Goal: Information Seeking & Learning: Learn about a topic

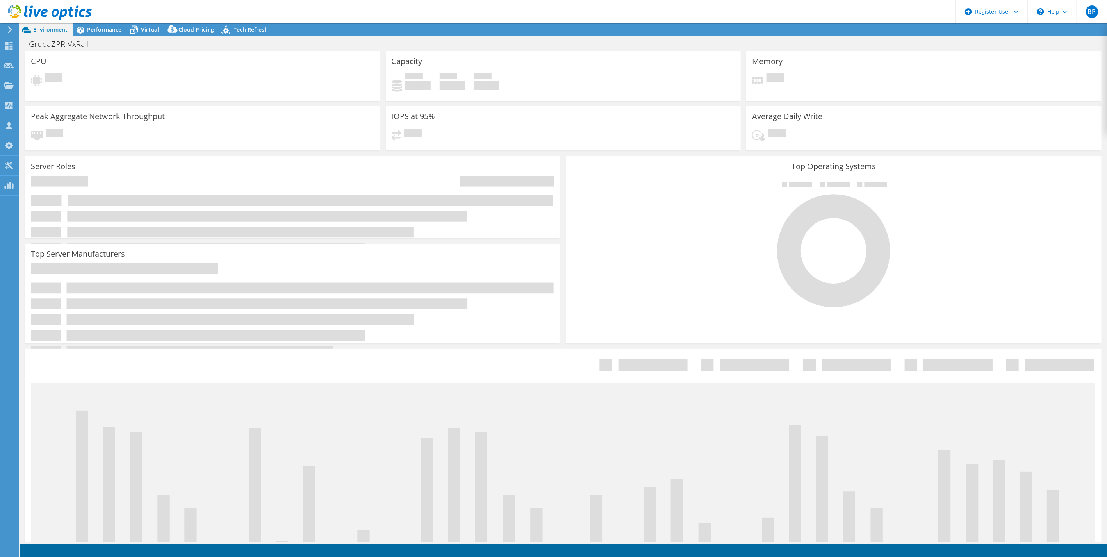
select select "USD"
select select "EUFrankfurt"
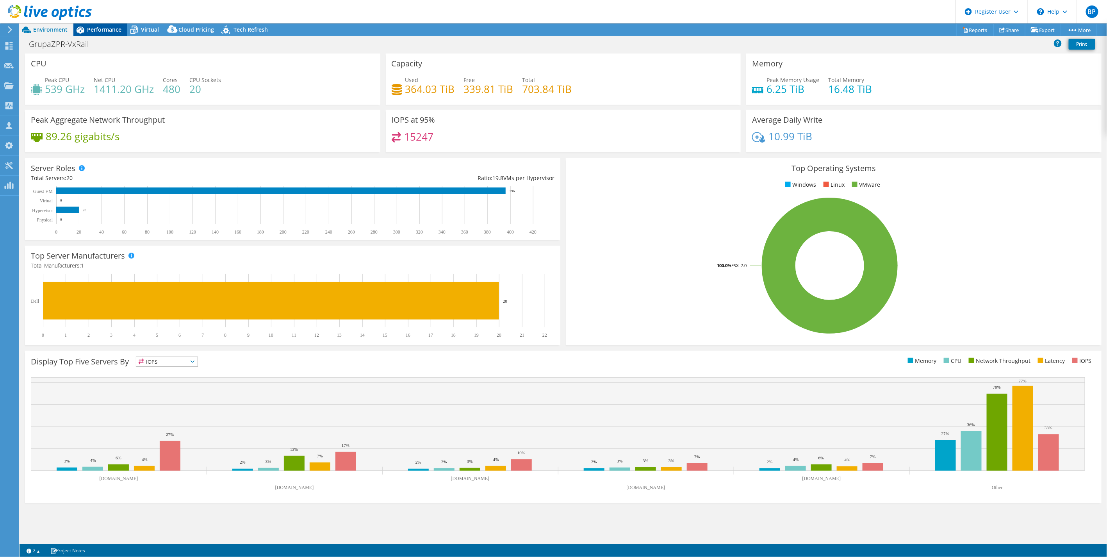
click at [106, 27] on span "Performance" at bounding box center [104, 29] width 34 height 7
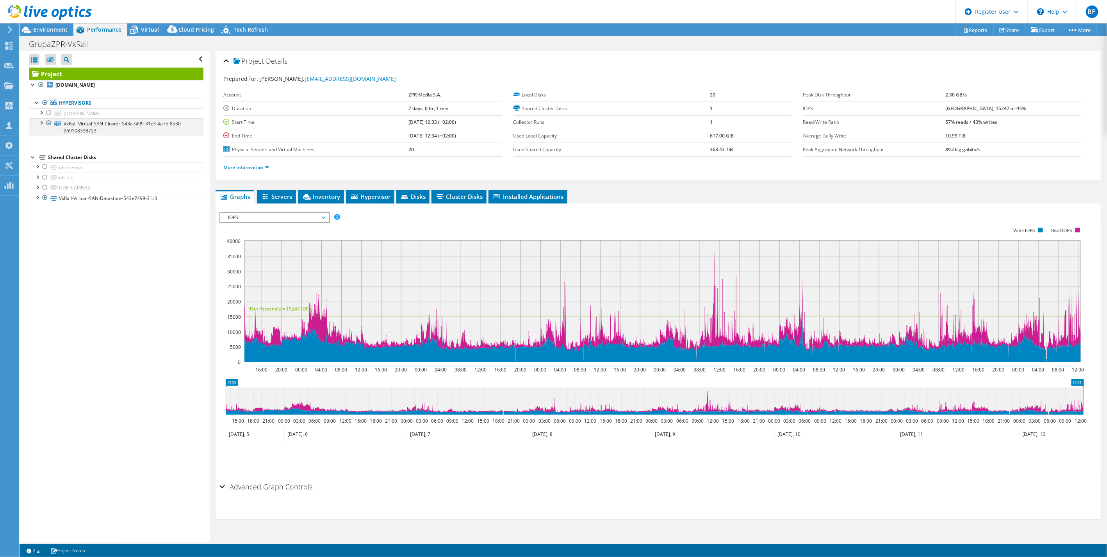
click at [39, 123] on div at bounding box center [41, 122] width 8 height 8
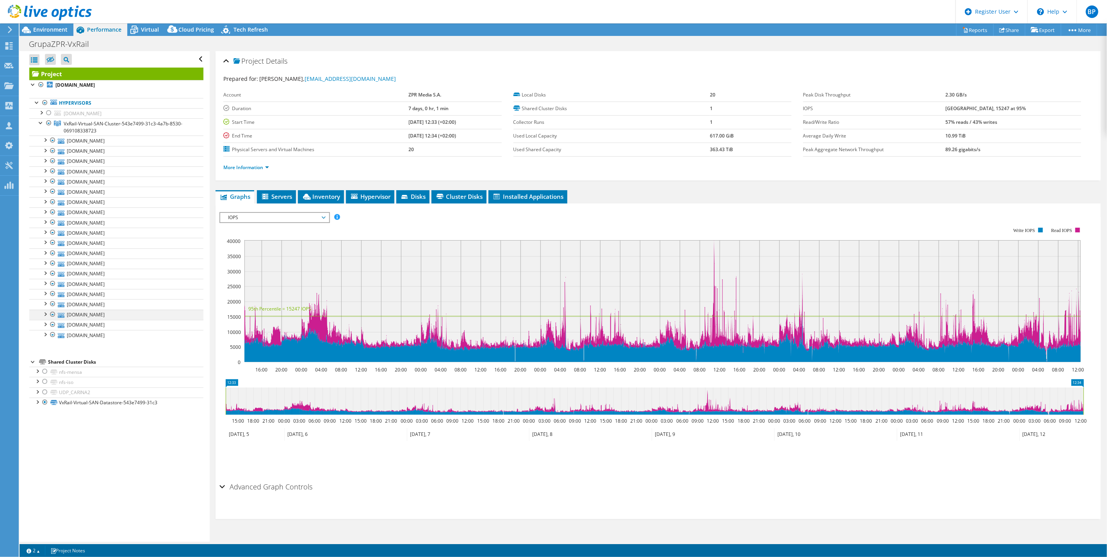
click at [52, 314] on div at bounding box center [53, 314] width 8 height 9
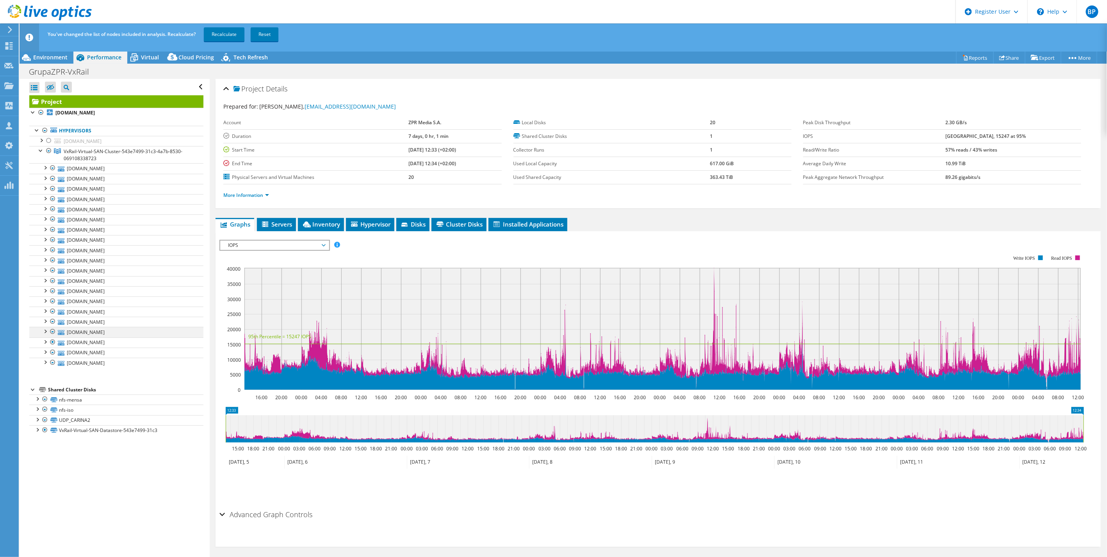
click at [52, 333] on div at bounding box center [53, 331] width 8 height 9
click at [53, 332] on div at bounding box center [53, 331] width 8 height 9
click at [52, 342] on div at bounding box center [53, 341] width 8 height 9
click at [53, 281] on div at bounding box center [53, 280] width 8 height 9
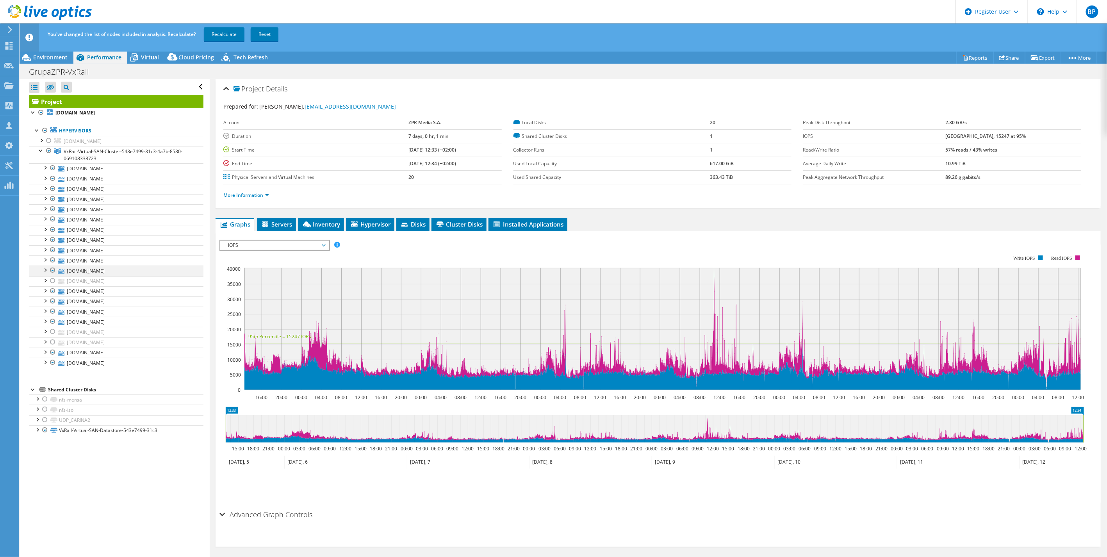
click at [52, 273] on div at bounding box center [53, 270] width 8 height 9
click at [51, 259] on div at bounding box center [53, 259] width 8 height 9
click at [52, 249] on div at bounding box center [53, 249] width 8 height 9
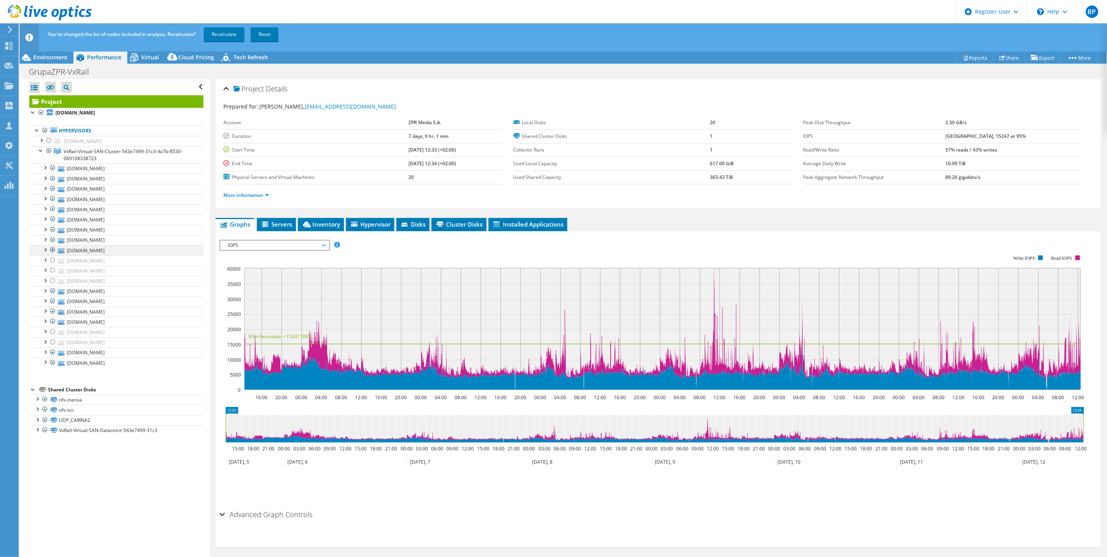
click at [52, 249] on div at bounding box center [53, 249] width 8 height 9
click at [52, 239] on div at bounding box center [53, 239] width 8 height 9
click at [52, 229] on div at bounding box center [53, 229] width 8 height 9
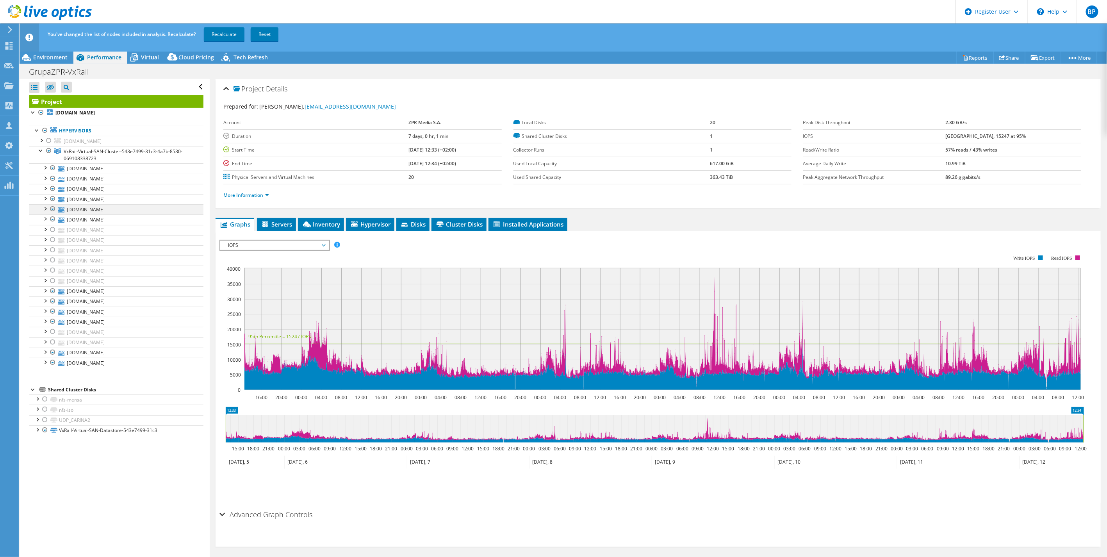
click at [51, 209] on div at bounding box center [53, 208] width 8 height 9
click at [50, 177] on div at bounding box center [53, 178] width 8 height 9
click at [90, 503] on div "Open All Close All Hide Excluded Nodes Project Tree Filter" at bounding box center [115, 324] width 190 height 490
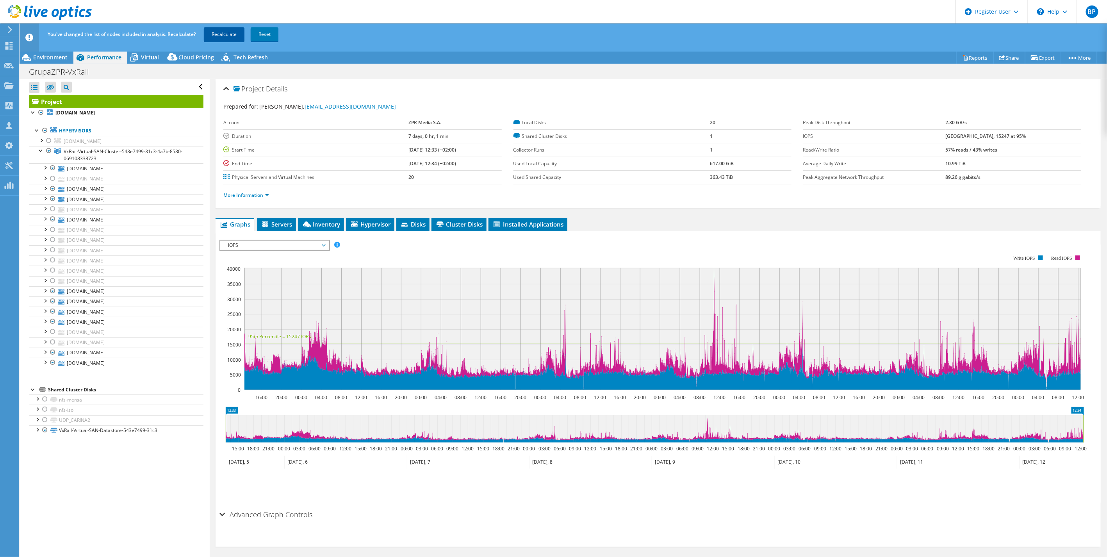
click at [231, 30] on link "Recalculate" at bounding box center [224, 34] width 41 height 14
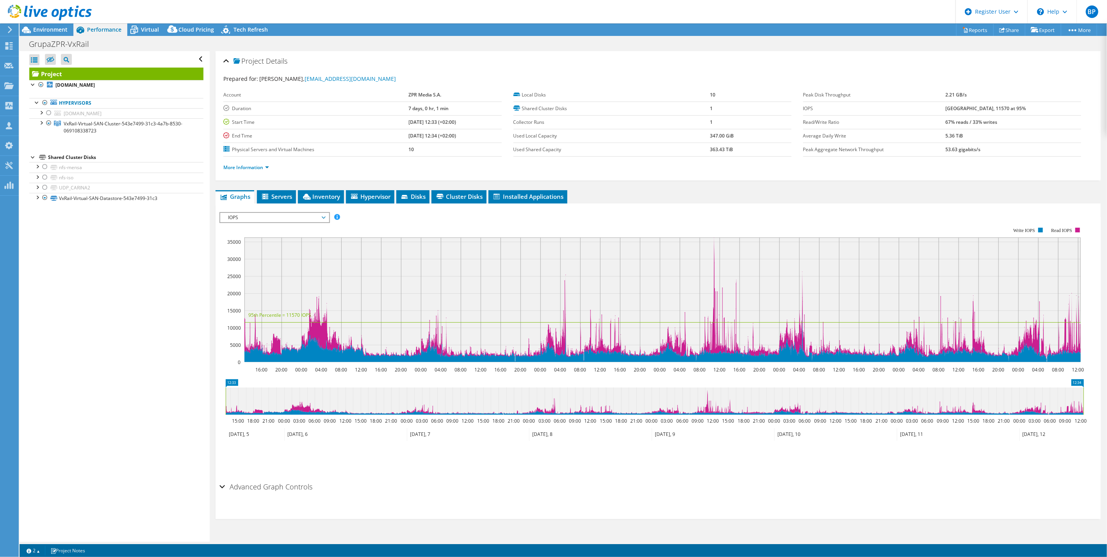
click at [288, 217] on span "IOPS" at bounding box center [274, 217] width 100 height 9
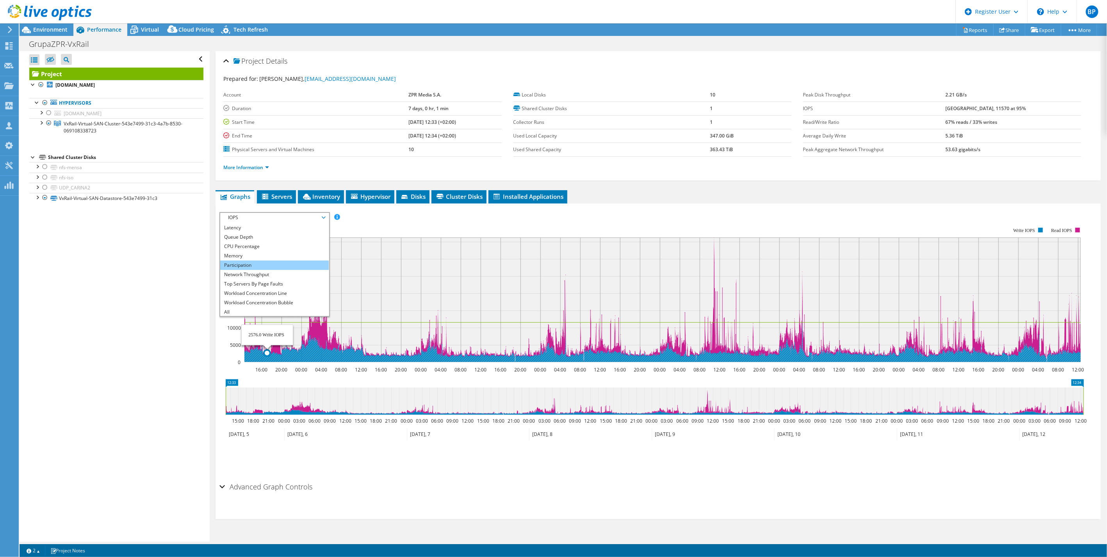
scroll to position [28, 0]
click at [251, 243] on li "CPU Percentage" at bounding box center [274, 245] width 108 height 9
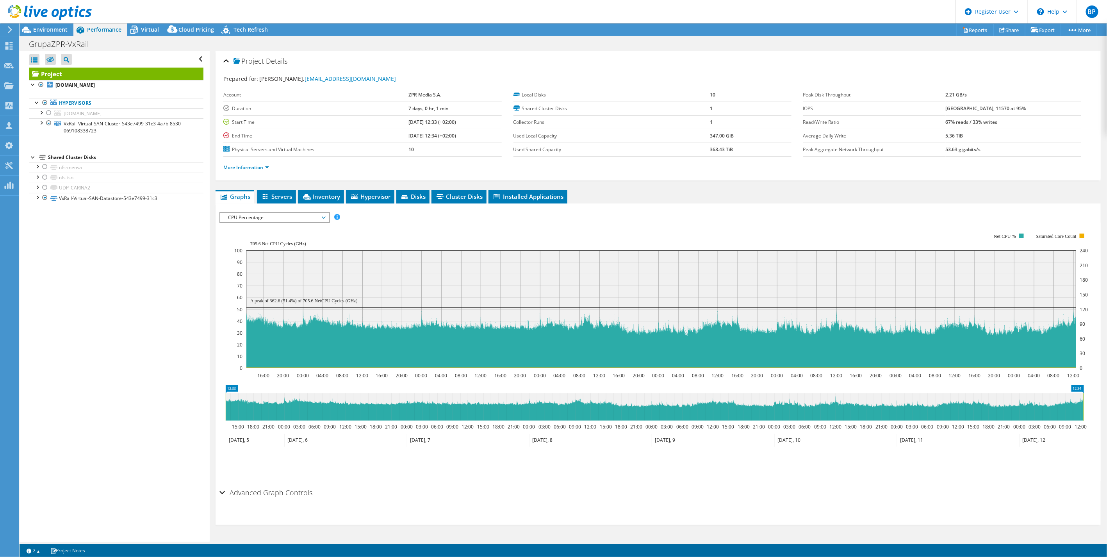
click at [293, 213] on span "CPU Percentage" at bounding box center [274, 217] width 100 height 9
drag, startPoint x: 127, startPoint y: 274, endPoint x: 167, endPoint y: 229, distance: 60.0
click at [127, 271] on div "Open All Close All Hide Excluded Nodes Project Tree Filter" at bounding box center [115, 296] width 190 height 490
click at [255, 168] on link "More Information" at bounding box center [246, 167] width 46 height 7
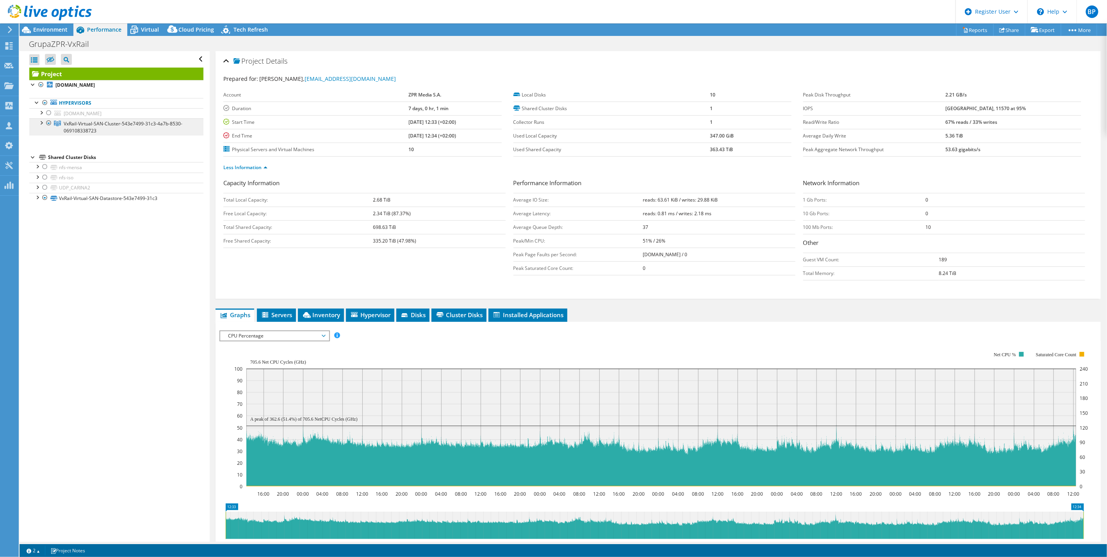
click at [82, 123] on span "VxRail-Virtual-SAN-Cluster-543e7499-31c3-4a7b-8530-069108338723" at bounding box center [123, 127] width 119 height 14
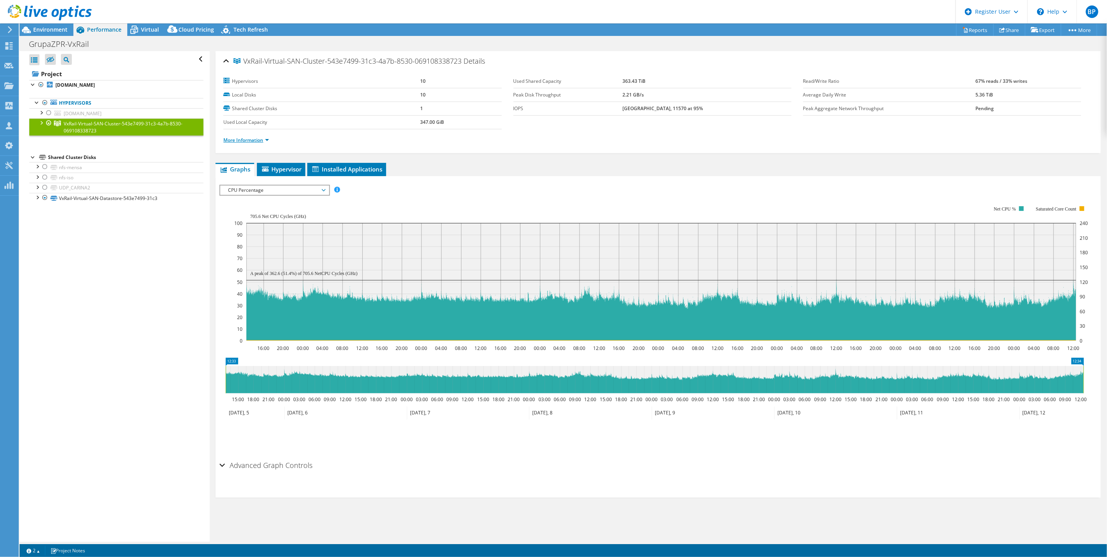
click at [241, 137] on link "More Information" at bounding box center [246, 140] width 46 height 7
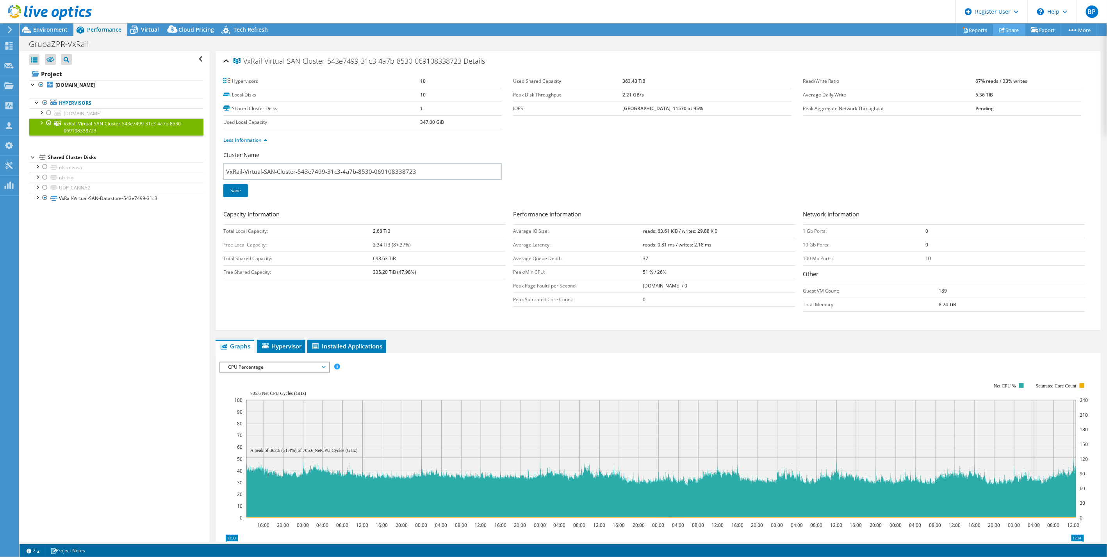
click at [1002, 29] on link "Share" at bounding box center [1009, 30] width 32 height 12
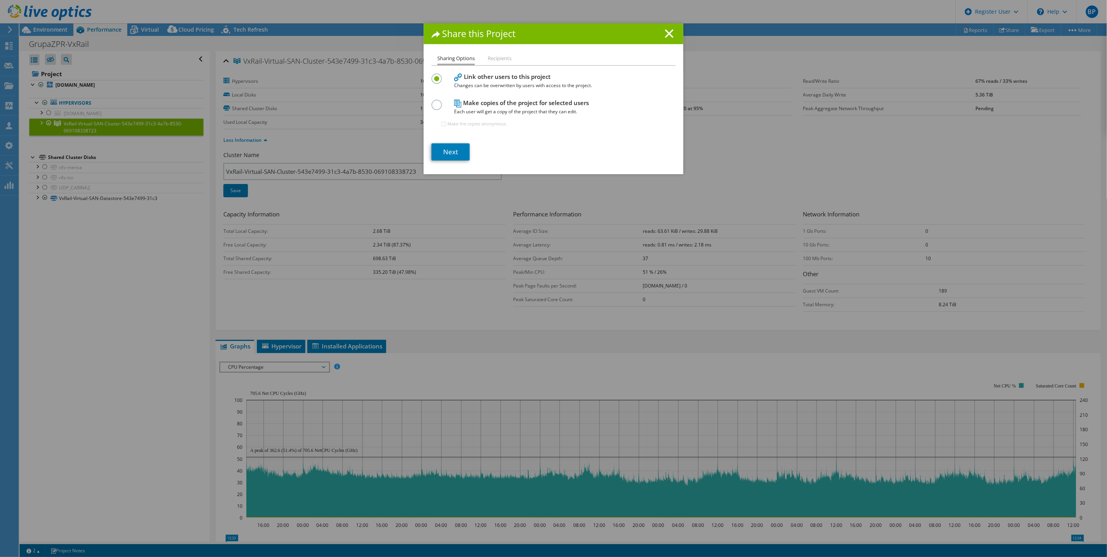
click at [435, 102] on label at bounding box center [439, 101] width 14 height 2
click at [0, 0] on input "radio" at bounding box center [0, 0] width 0 height 0
click at [448, 150] on link "Next" at bounding box center [451, 151] width 38 height 17
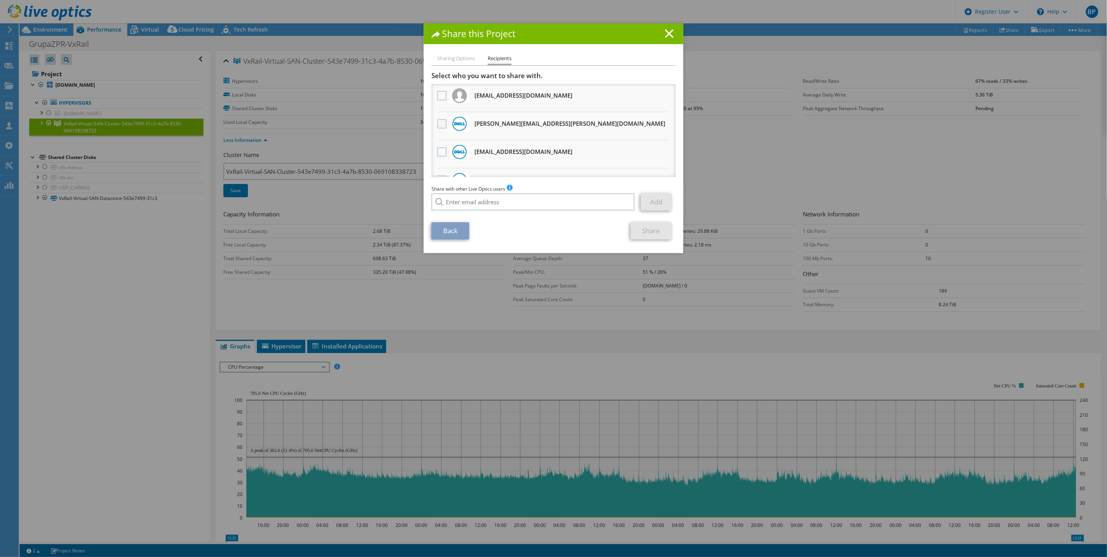
click at [437, 122] on label at bounding box center [442, 123] width 11 height 9
click at [0, 0] on input "checkbox" at bounding box center [0, 0] width 0 height 0
click at [646, 229] on link "Share" at bounding box center [651, 230] width 41 height 17
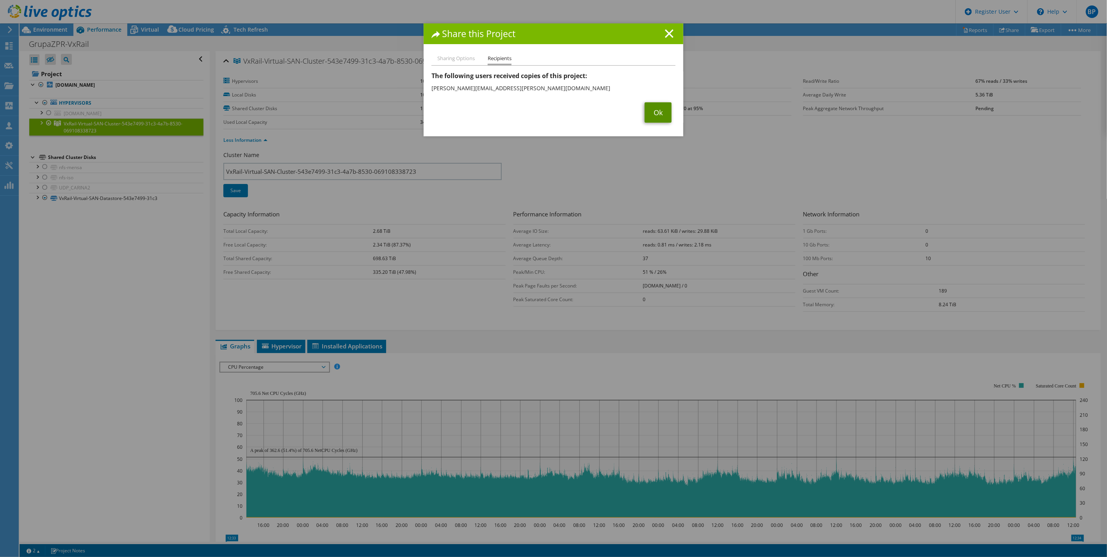
click at [659, 111] on link "Ok" at bounding box center [658, 112] width 27 height 20
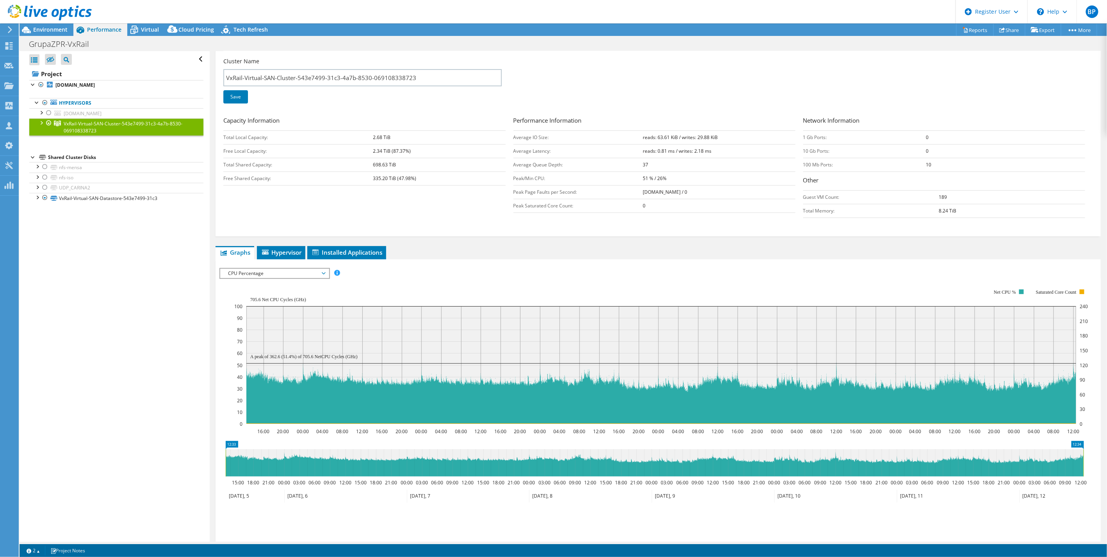
scroll to position [144, 0]
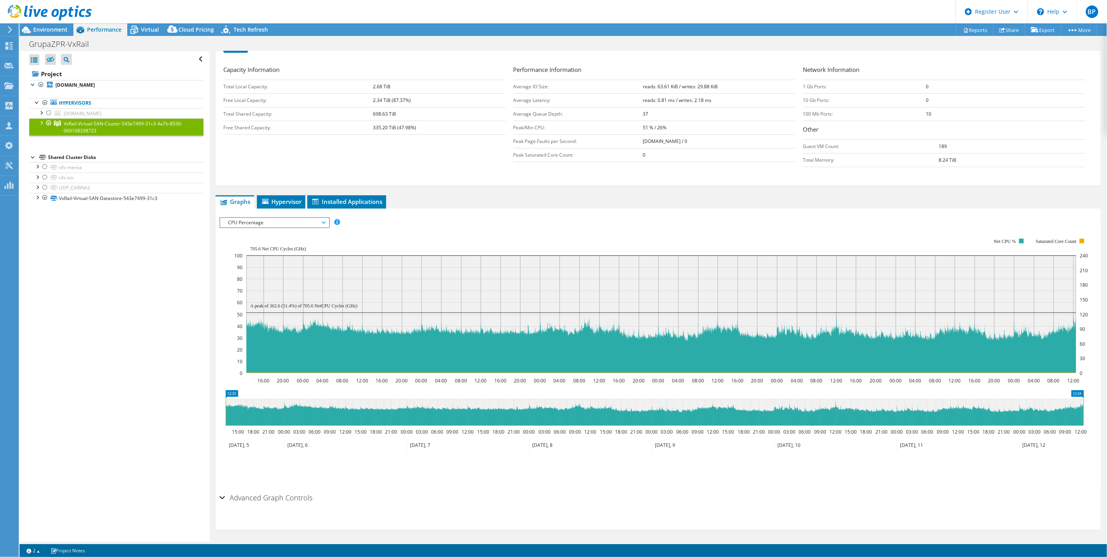
click at [277, 218] on span "CPU Percentage" at bounding box center [274, 222] width 100 height 9
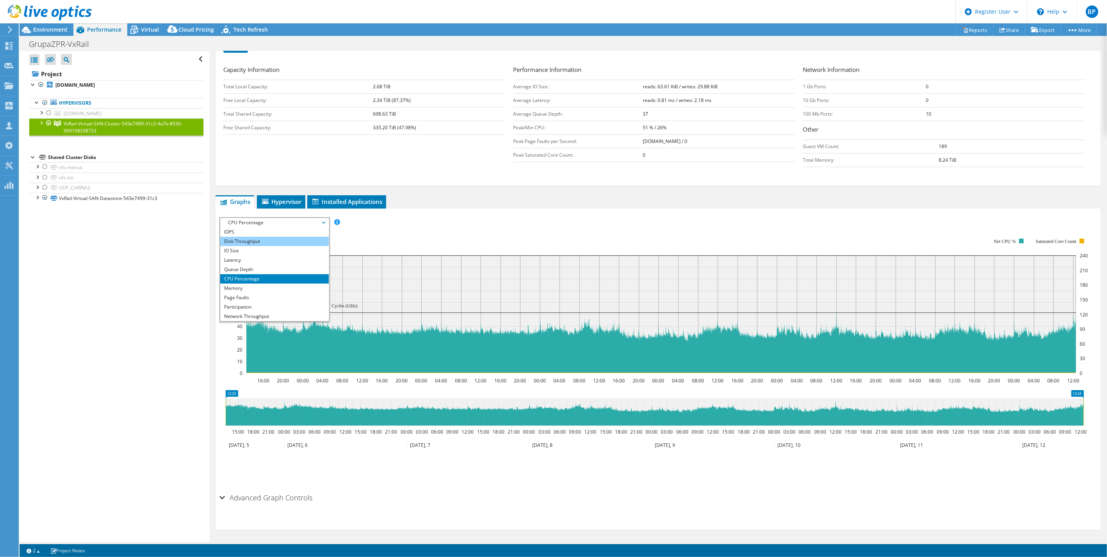
scroll to position [0, 0]
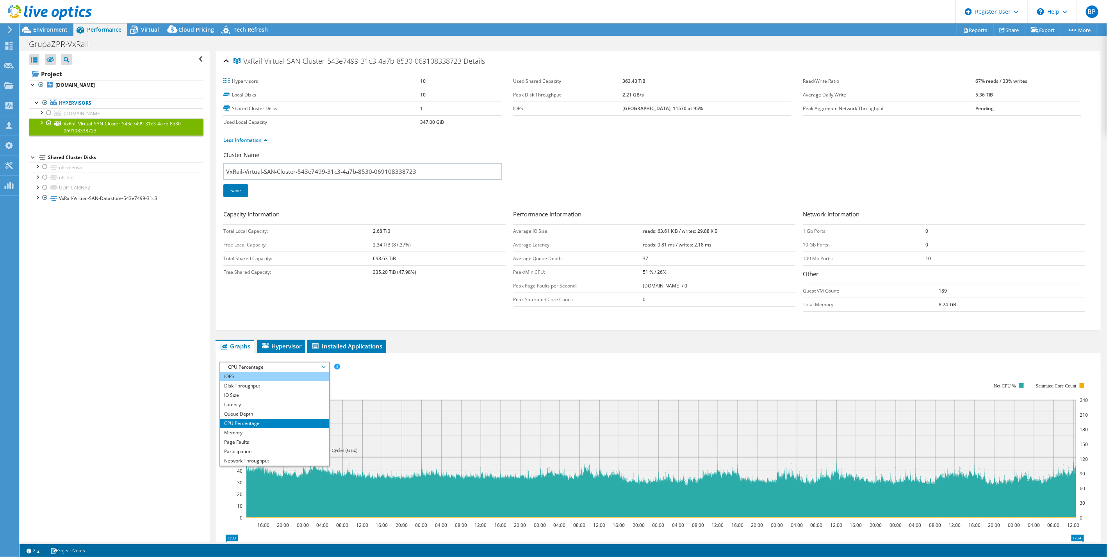
click at [246, 372] on li "IOPS" at bounding box center [274, 376] width 108 height 9
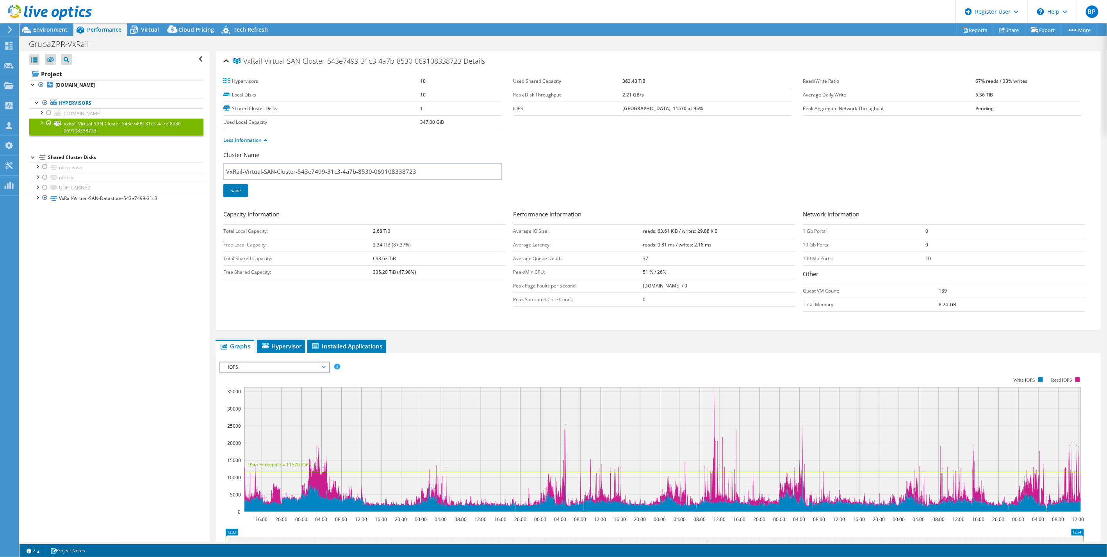
click at [284, 365] on span "IOPS" at bounding box center [274, 366] width 100 height 9
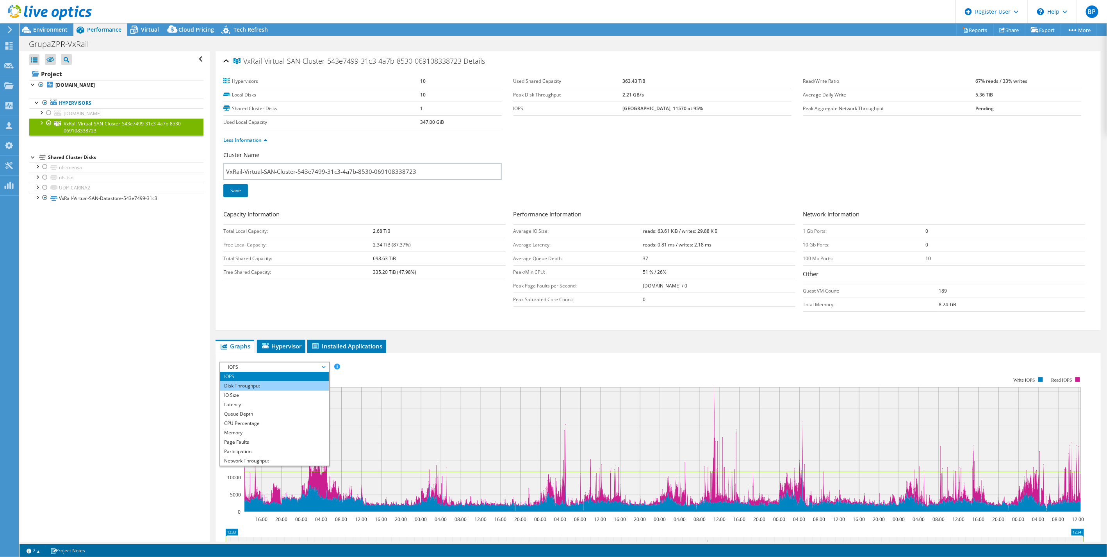
click at [273, 385] on li "Disk Throughput" at bounding box center [274, 385] width 108 height 9
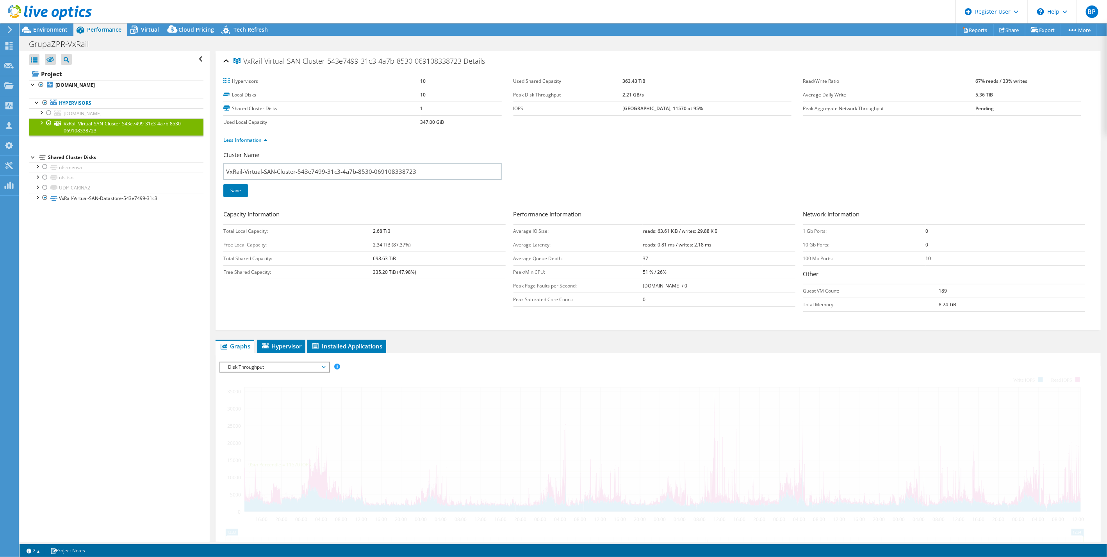
click at [164, 423] on div "Open All Close All Hide Excluded Nodes Project Tree Filter" at bounding box center [115, 296] width 190 height 490
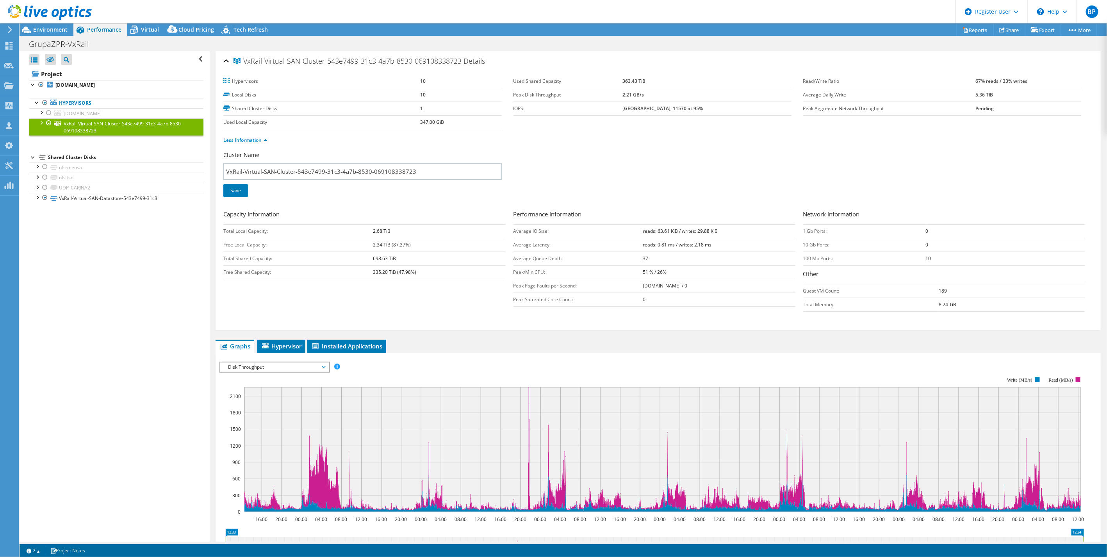
click at [253, 363] on span "Disk Throughput" at bounding box center [274, 366] width 100 height 9
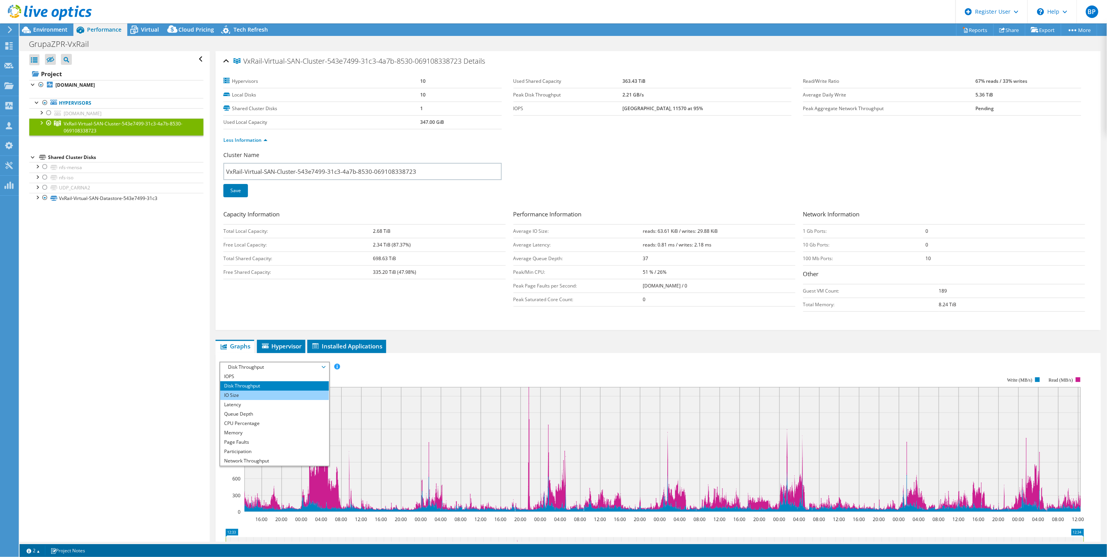
click at [264, 395] on li "IO Size" at bounding box center [274, 395] width 108 height 9
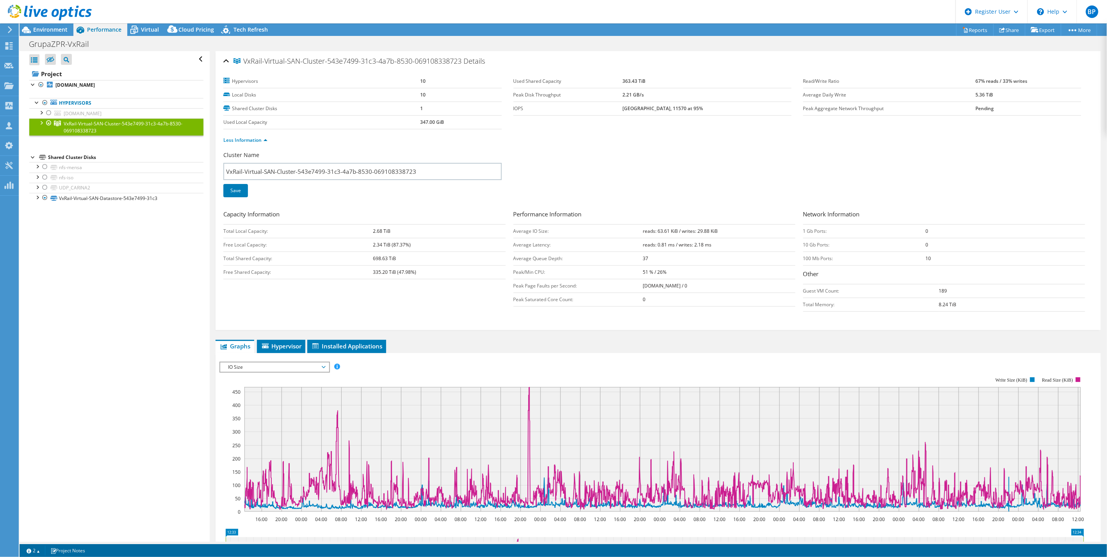
click at [279, 364] on span "IO Size" at bounding box center [274, 366] width 100 height 9
click at [262, 414] on li "Queue Depth" at bounding box center [274, 413] width 108 height 9
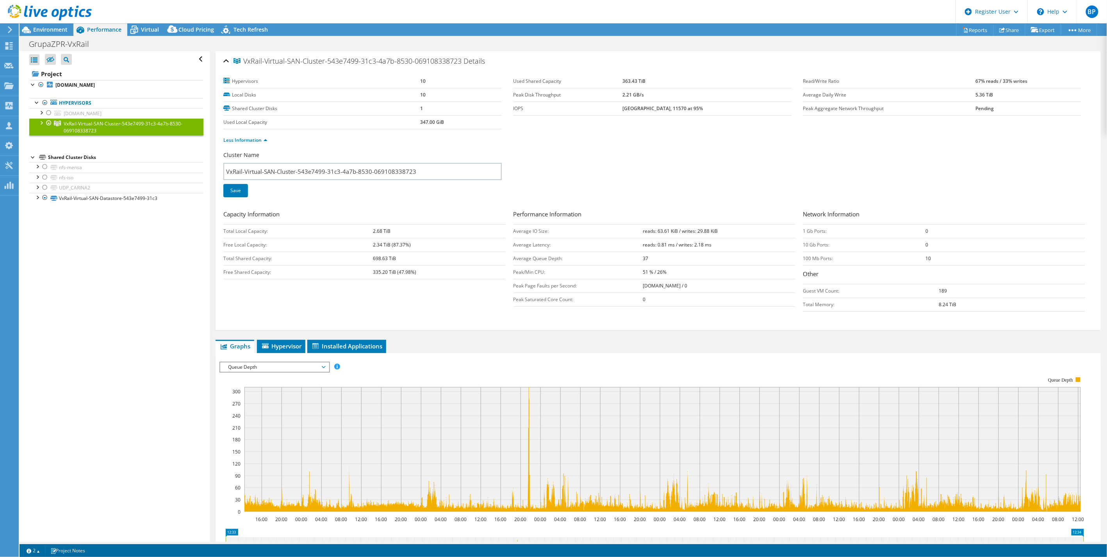
click at [255, 363] on span "Queue Depth" at bounding box center [274, 366] width 100 height 9
drag, startPoint x: 257, startPoint y: 423, endPoint x: 247, endPoint y: 432, distance: 13.8
click at [247, 432] on ul "IOPS Disk Throughput IO Size Latency Queue Depth CPU Percentage Memory Page Fau…" at bounding box center [274, 419] width 108 height 94
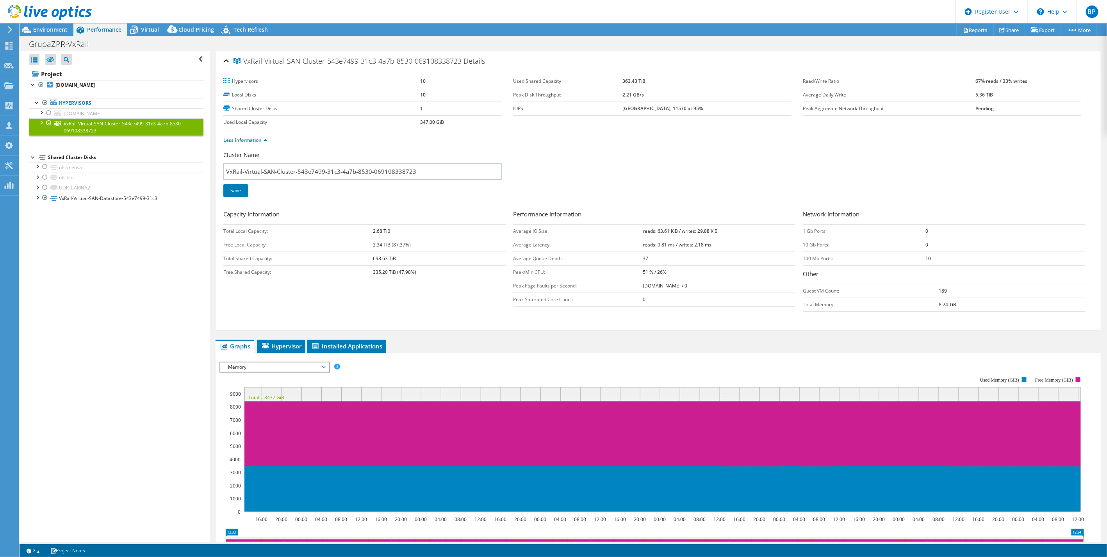
click at [252, 365] on span "Memory" at bounding box center [274, 366] width 100 height 9
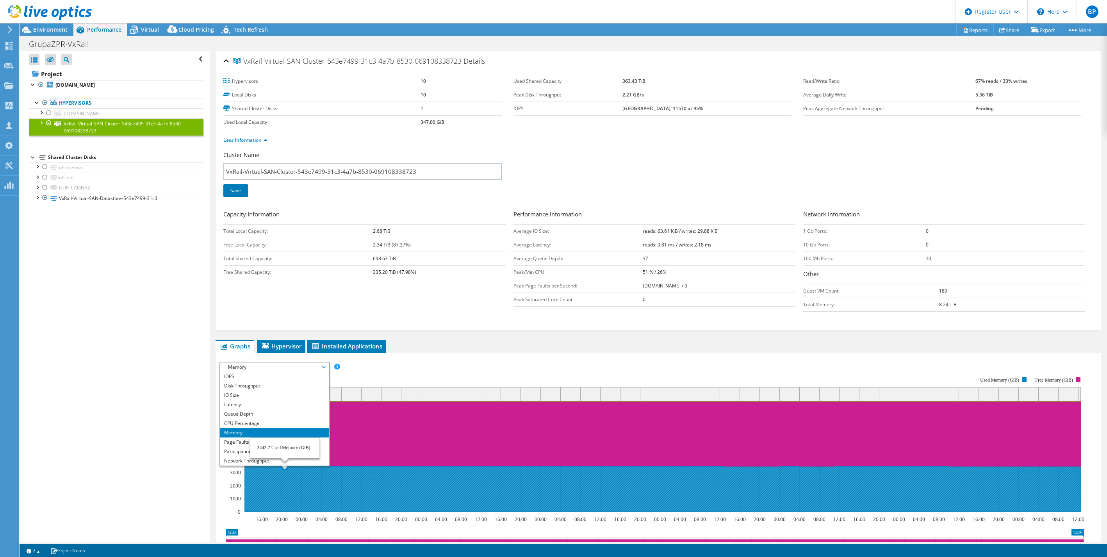
select select "EUFrankfurt"
select select "USD"
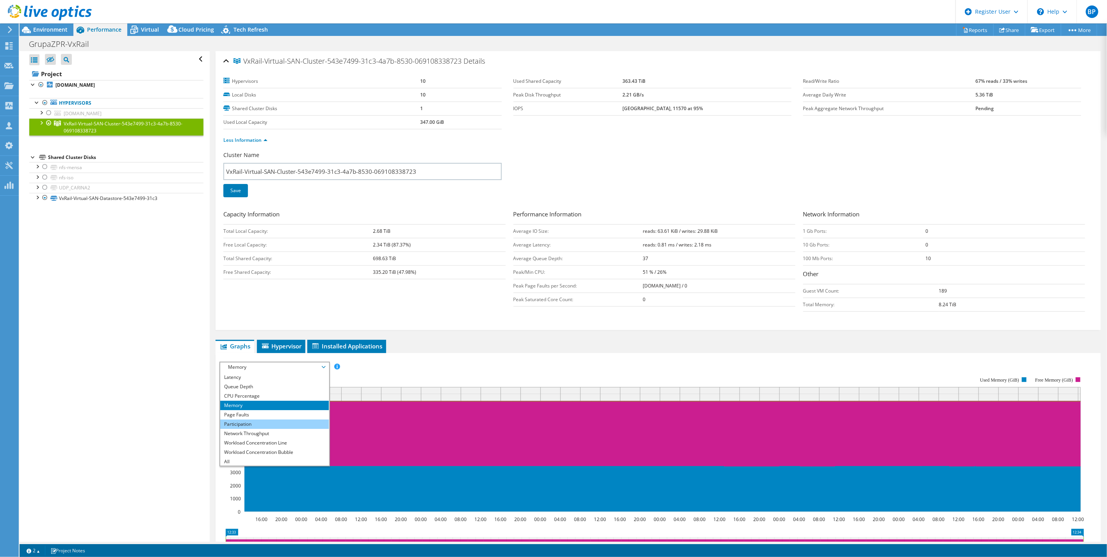
scroll to position [28, 0]
click at [245, 413] on li "Page Faults" at bounding box center [274, 413] width 108 height 9
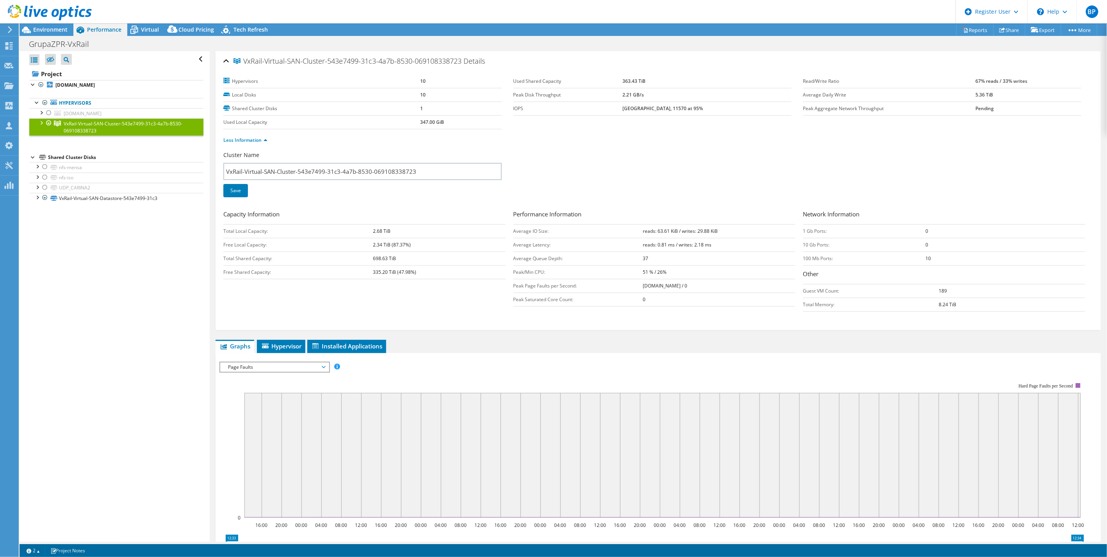
click at [275, 362] on span "Page Faults" at bounding box center [274, 366] width 100 height 9
click at [244, 385] on li "Queue Depth" at bounding box center [274, 385] width 108 height 9
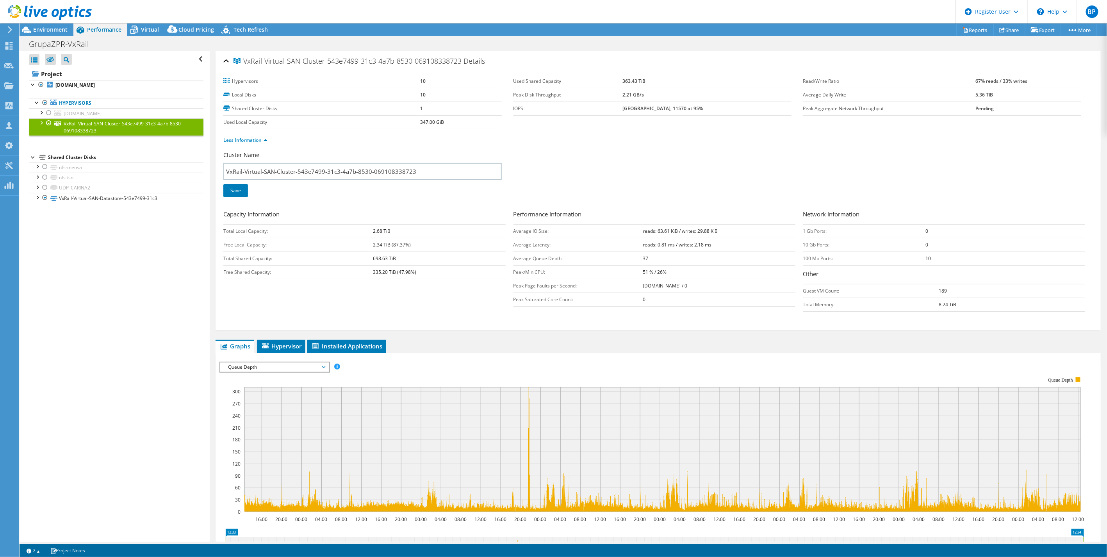
click at [270, 364] on span "Queue Depth" at bounding box center [274, 366] width 100 height 9
click at [251, 409] on li "Page Faults" at bounding box center [274, 413] width 108 height 9
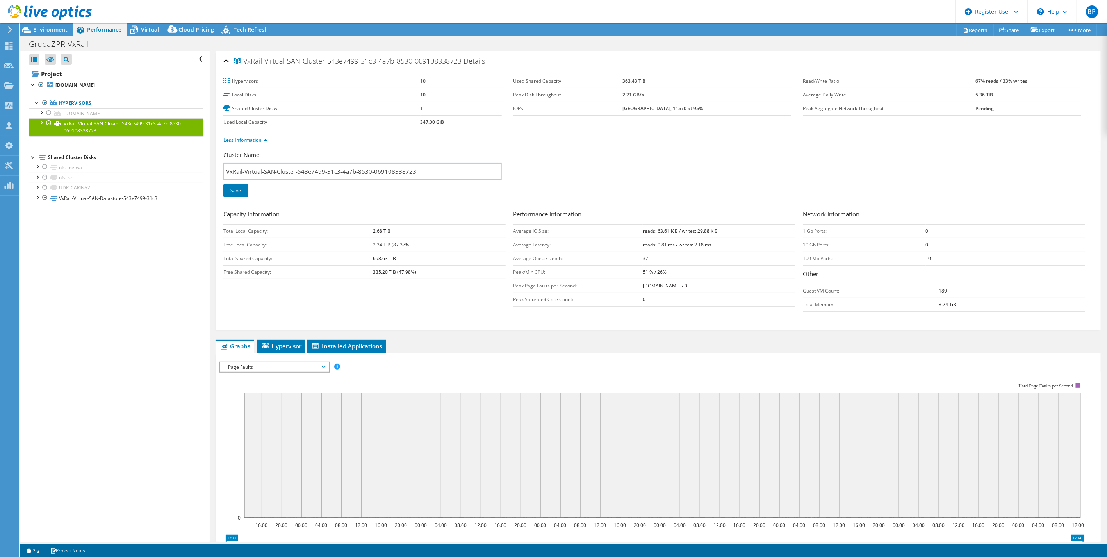
click at [120, 384] on div "Open All Close All Hide Excluded Nodes Project Tree Filter" at bounding box center [115, 296] width 190 height 490
click at [144, 24] on div "Virtual" at bounding box center [145, 29] width 37 height 12
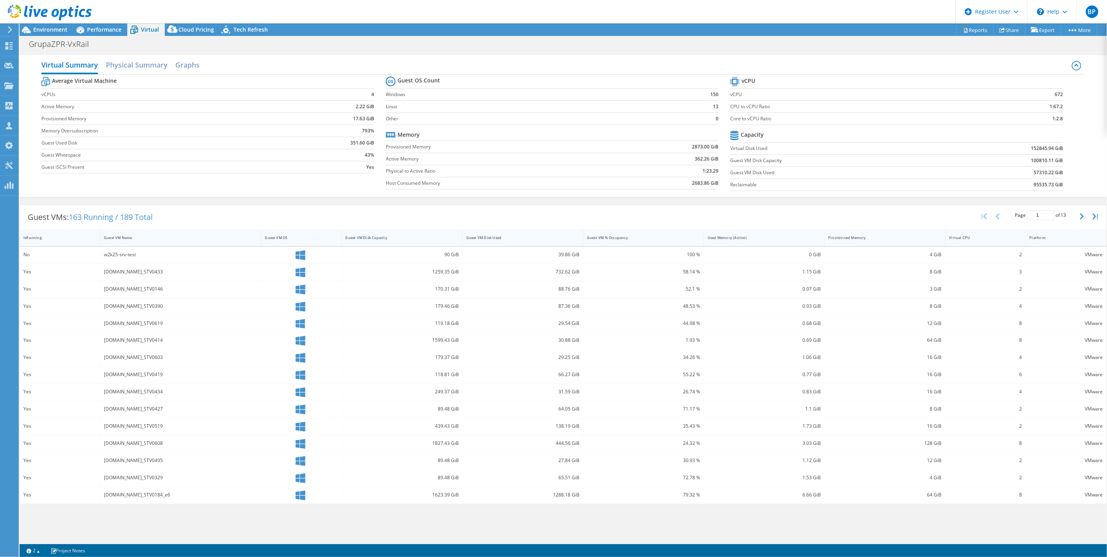
click at [389, 237] on div "Guest VM Disk Capacity" at bounding box center [398, 237] width 104 height 5
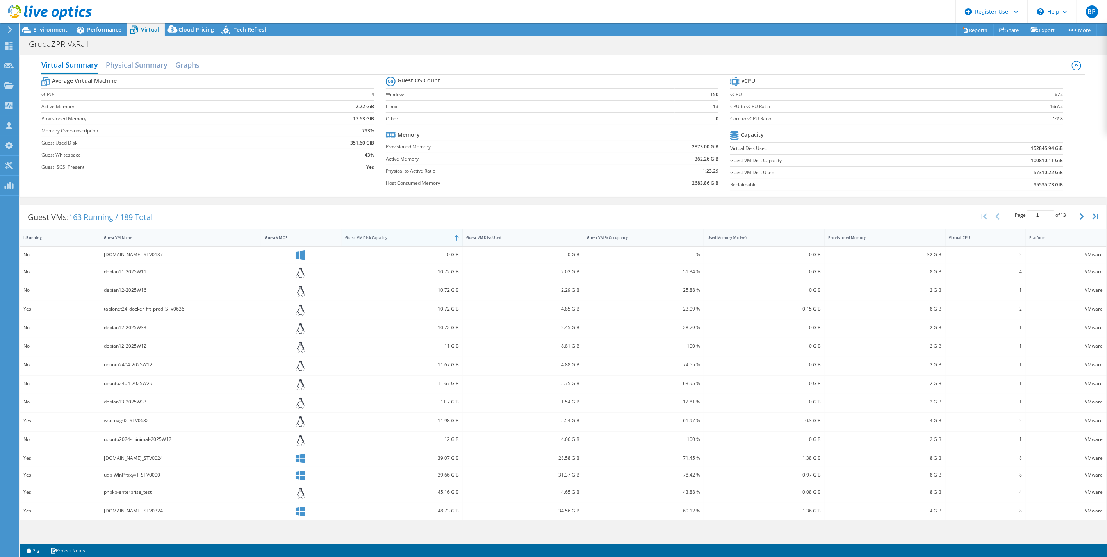
click at [397, 230] on div "Guest VM Disk Capacity" at bounding box center [402, 237] width 121 height 17
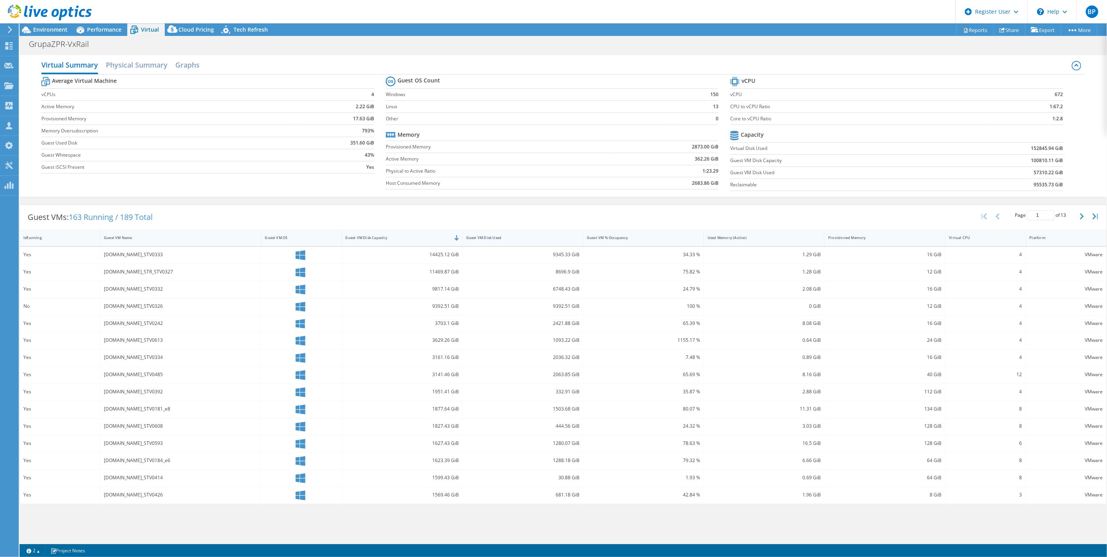
click at [516, 240] on div "Guest VM Disk Used" at bounding box center [518, 238] width 111 height 12
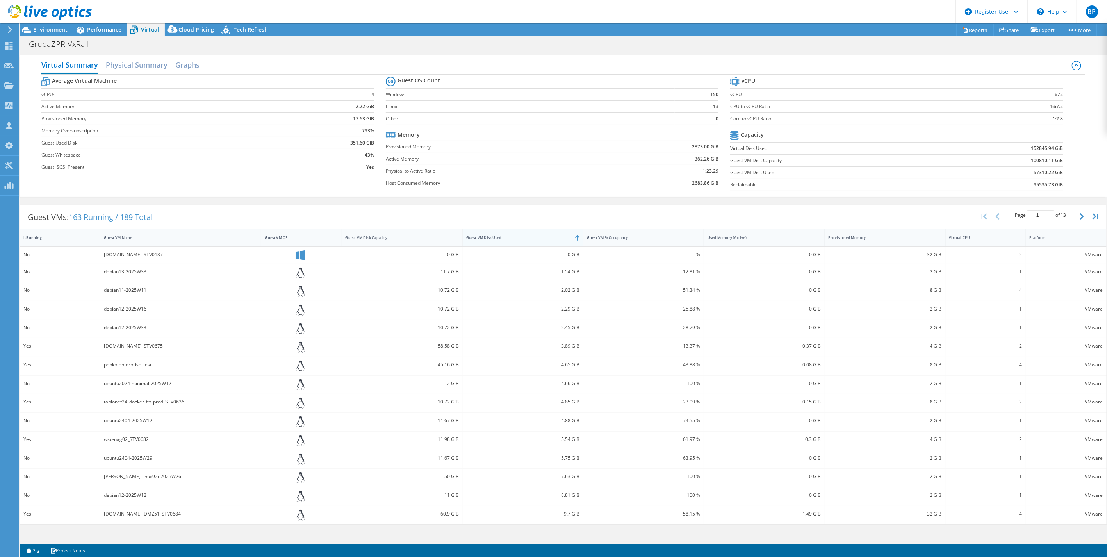
click at [520, 238] on div "Guest VM Disk Used" at bounding box center [518, 237] width 104 height 5
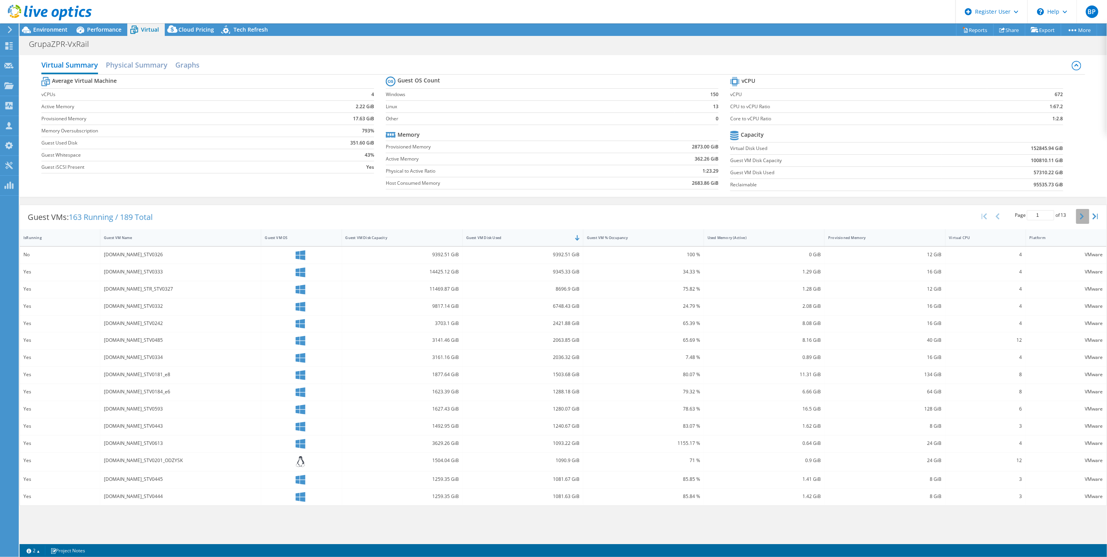
click at [1079, 214] on button "button" at bounding box center [1082, 216] width 13 height 15
click at [1079, 219] on button "button" at bounding box center [1082, 216] width 13 height 15
click at [1079, 218] on button "button" at bounding box center [1082, 216] width 13 height 15
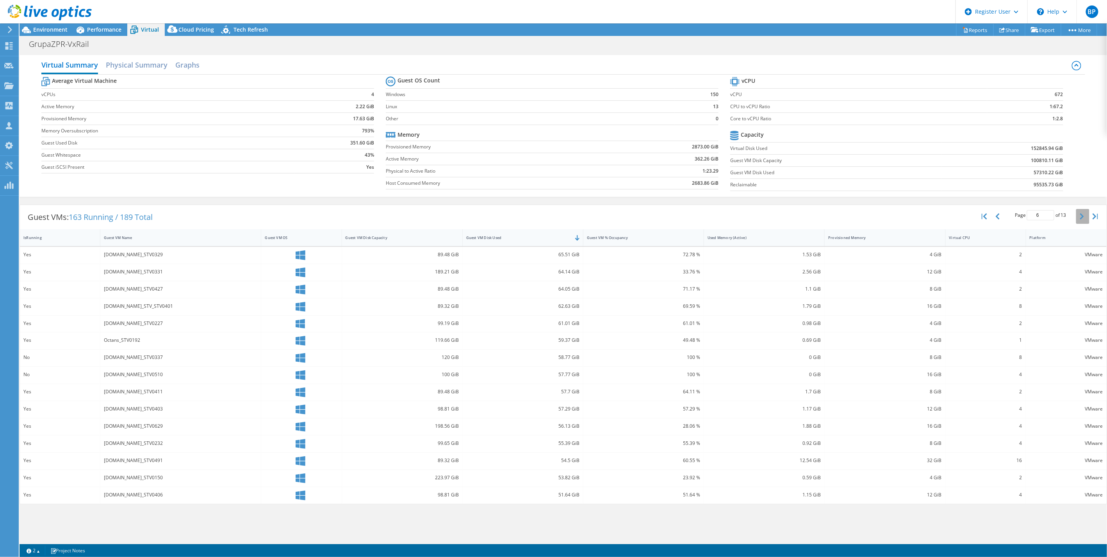
click at [1079, 218] on button "button" at bounding box center [1082, 216] width 13 height 15
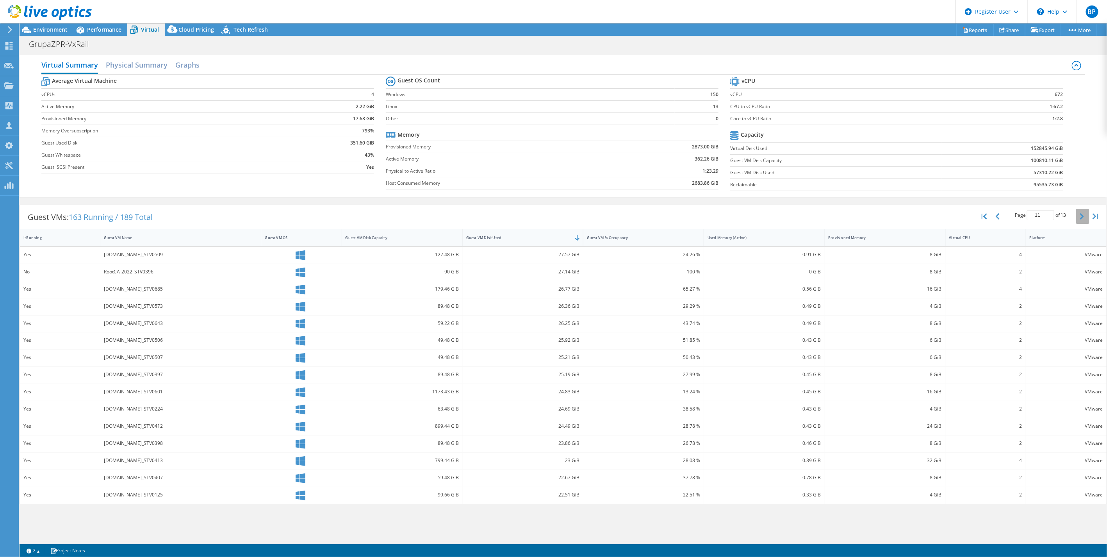
click at [1079, 218] on button "button" at bounding box center [1082, 216] width 13 height 15
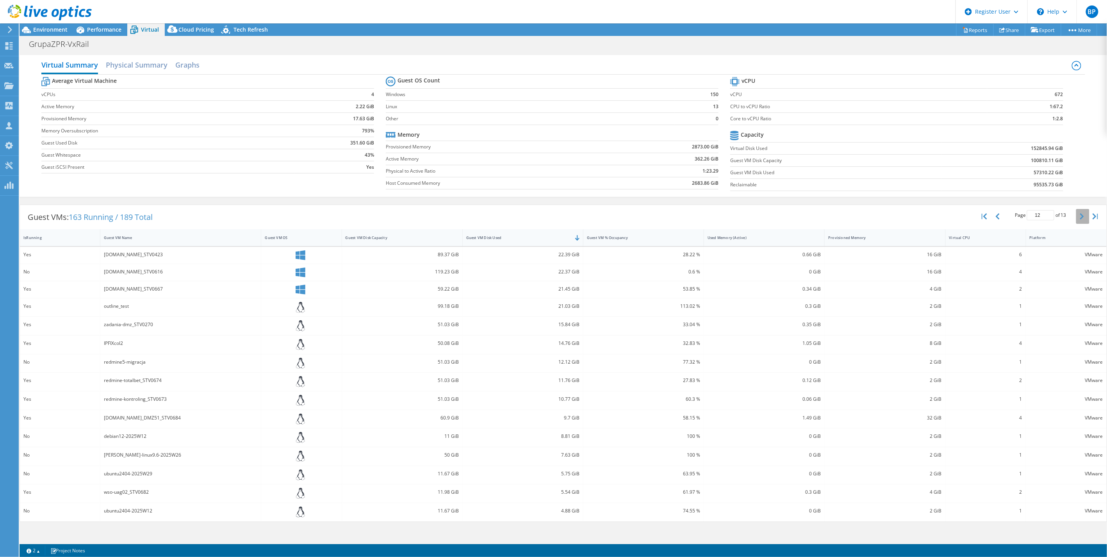
click at [1079, 218] on button "button" at bounding box center [1082, 216] width 13 height 15
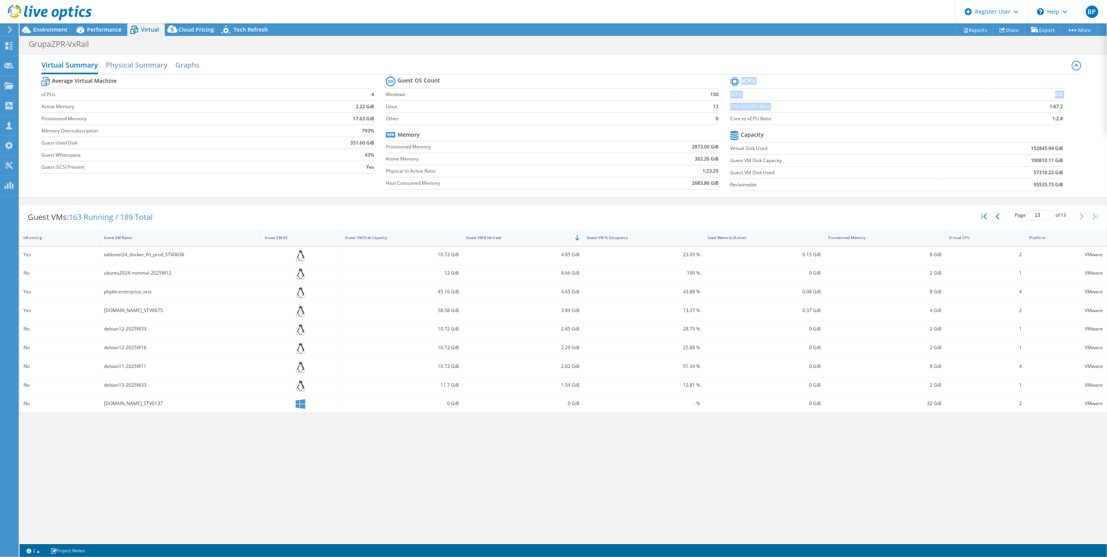
drag, startPoint x: 1043, startPoint y: 106, endPoint x: 1063, endPoint y: 119, distance: 23.9
click at [1063, 119] on section "vCPU vCPU 672 CPU to vCPU Ratio 1:67.2 Core to vCPU Ratio 1:2.8 Capacity Virtua…" at bounding box center [902, 135] width 344 height 120
drag, startPoint x: 1063, startPoint y: 119, endPoint x: 1077, endPoint y: 123, distance: 13.6
click at [1077, 123] on div "Average Virtual Machine vCPUs 4 Active Memory 2.22 GiB Provisioned Memory 17.63…" at bounding box center [563, 135] width 1044 height 120
drag, startPoint x: 1048, startPoint y: 117, endPoint x: 1067, endPoint y: 120, distance: 19.3
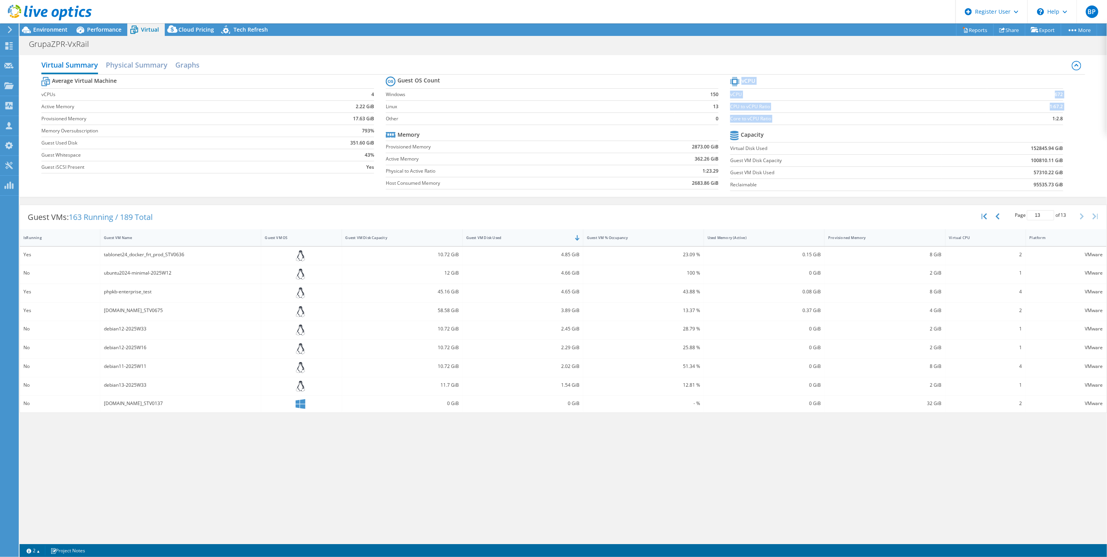
click at [1067, 120] on section "vCPU vCPU 672 CPU to vCPU Ratio 1:67.2 Core to vCPU Ratio 1:2.8 Capacity Virtua…" at bounding box center [902, 135] width 344 height 120
drag, startPoint x: 730, startPoint y: 162, endPoint x: 1063, endPoint y: 173, distance: 332.9
click at [1063, 173] on tbody "Capacity Virtual Disk Used 152845.94 GiB Guest VM Disk Capacity 100810.11 GiB G…" at bounding box center [896, 160] width 333 height 62
drag, startPoint x: 387, startPoint y: 147, endPoint x: 722, endPoint y: 183, distance: 337.4
click at [722, 183] on section "Guest OS Count Windows 150 Linux 13 Other 0 Memory Provisioned Memory 2873.00 G…" at bounding box center [558, 134] width 344 height 119
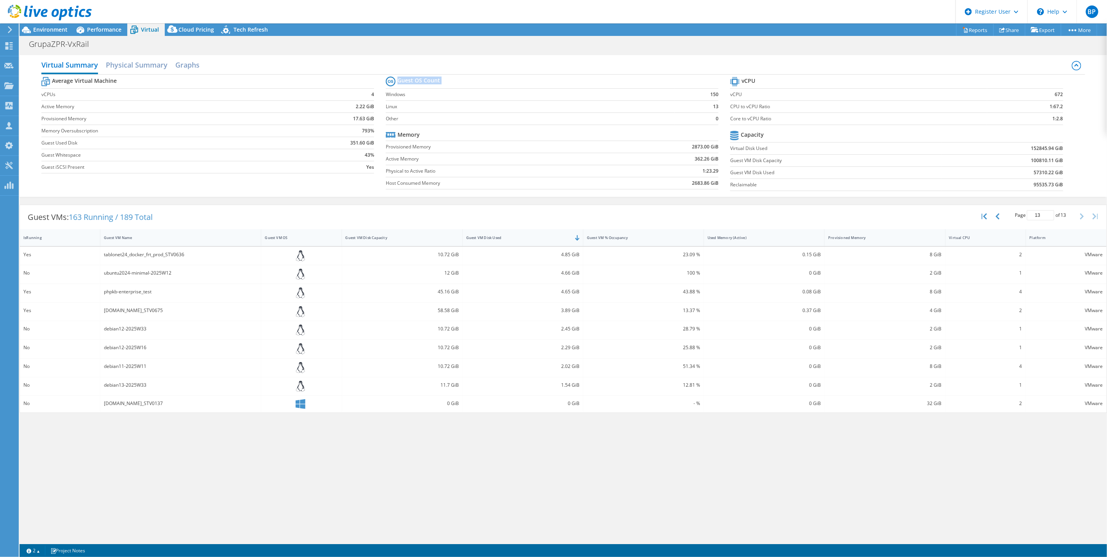
drag, startPoint x: 419, startPoint y: 96, endPoint x: 724, endPoint y: 120, distance: 306.3
click at [725, 120] on section "Guest OS Count Windows 150 Linux 13 Other 0 Memory Provisioned Memory 2873.00 G…" at bounding box center [558, 134] width 344 height 119
click at [136, 64] on h2 "Physical Summary" at bounding box center [137, 65] width 62 height 17
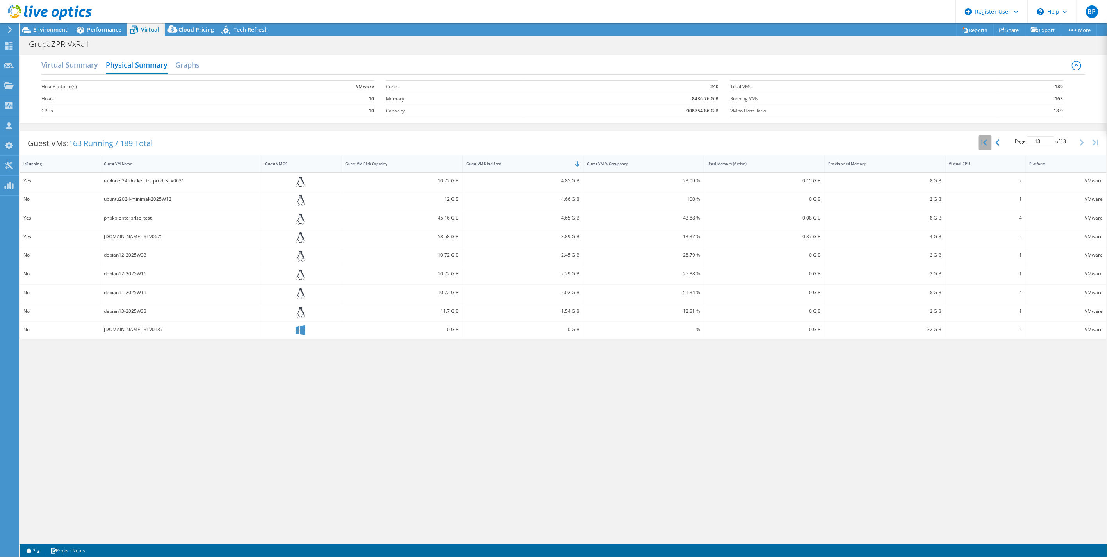
click at [981, 142] on button "button" at bounding box center [985, 142] width 13 height 15
type input "1"
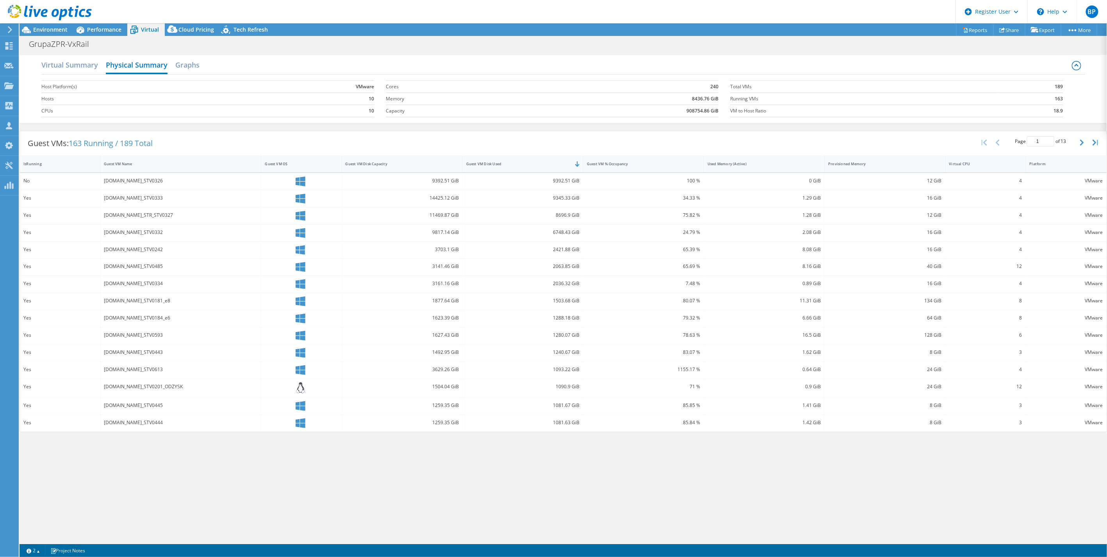
click at [987, 164] on div "Virtual CPU" at bounding box center [981, 163] width 64 height 5
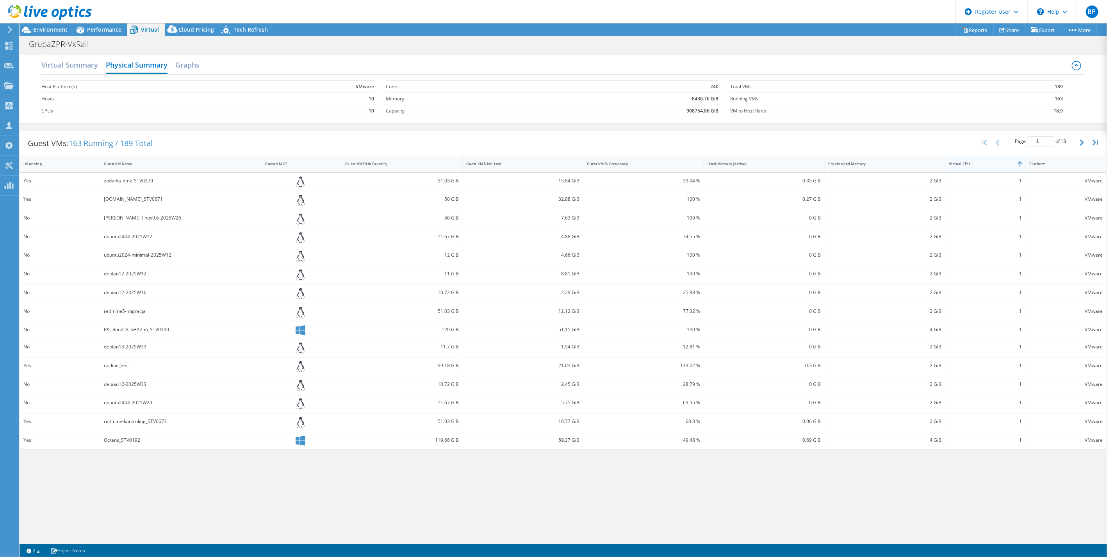
click at [991, 162] on div "Virtual CPU" at bounding box center [981, 163] width 64 height 5
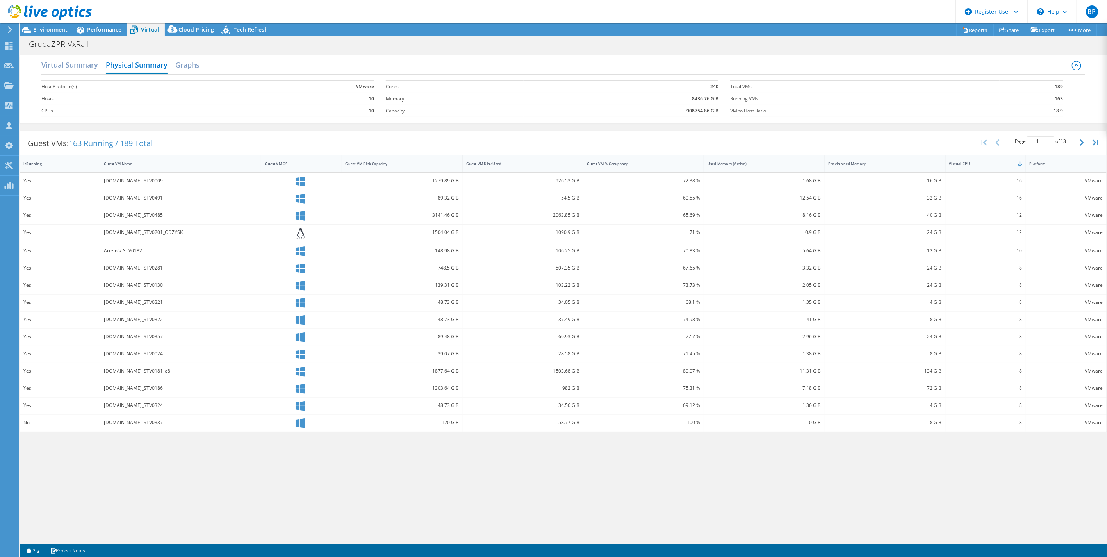
click at [136, 184] on div "virga2.grupazpr.pl_STV0009" at bounding box center [180, 181] width 153 height 9
click at [111, 197] on div "neuron.grupazpr.pl_STV0491" at bounding box center [180, 198] width 153 height 9
click at [137, 216] on div "xdr.grupazpr.pl_STV0485" at bounding box center [180, 215] width 153 height 9
click at [923, 166] on div "Provisioned Memory" at bounding box center [880, 163] width 104 height 5
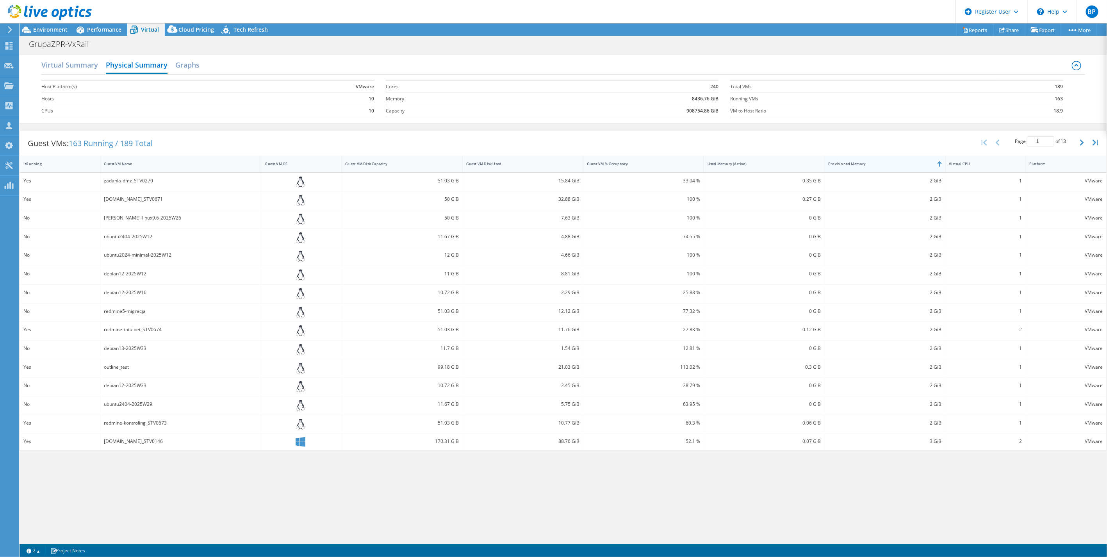
click at [923, 166] on div "Provisioned Memory" at bounding box center [880, 163] width 104 height 5
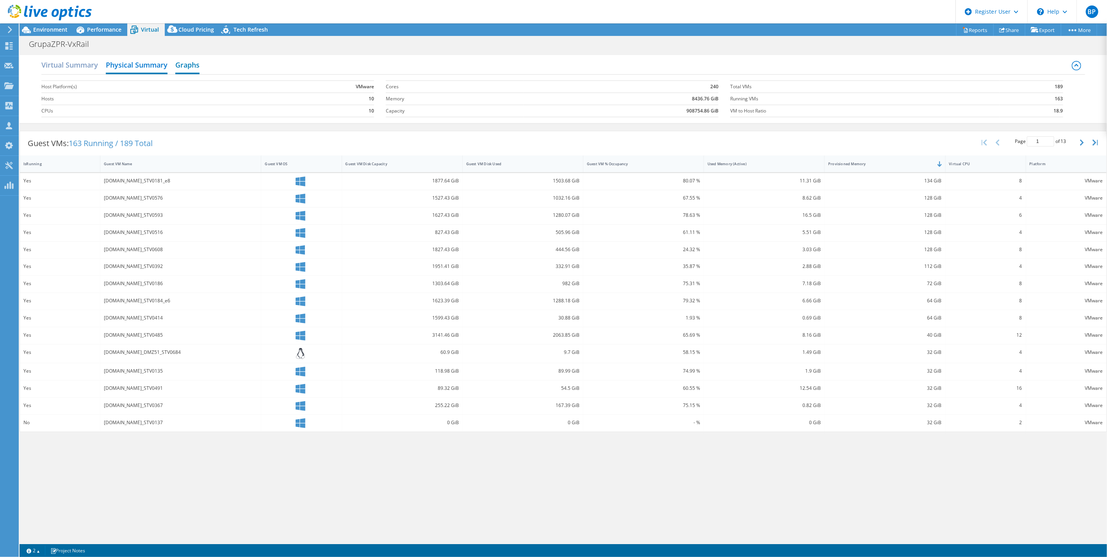
click at [180, 64] on h2 "Graphs" at bounding box center [187, 65] width 24 height 17
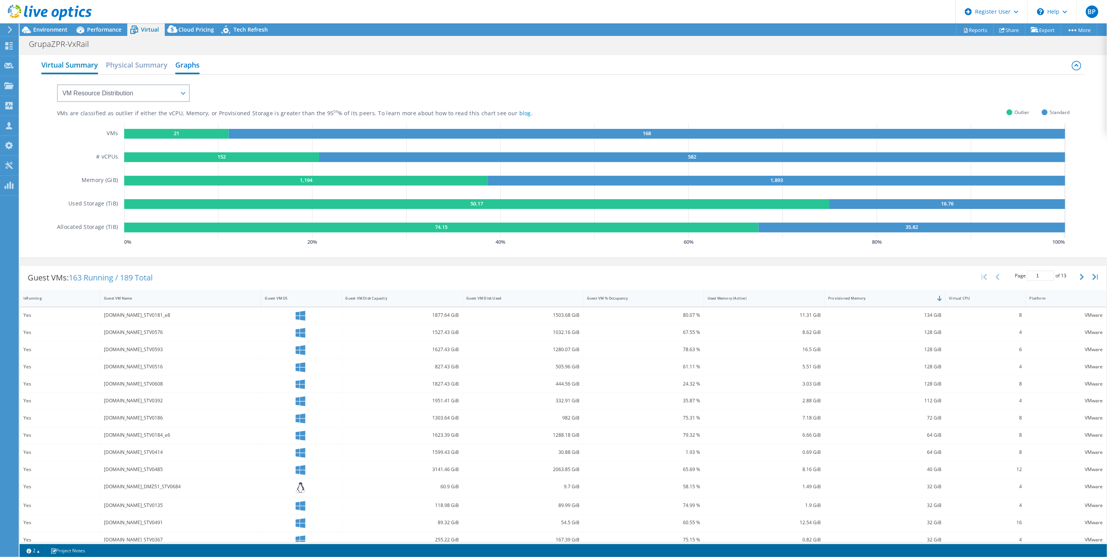
click at [71, 59] on h2 "Virtual Summary" at bounding box center [69, 65] width 57 height 17
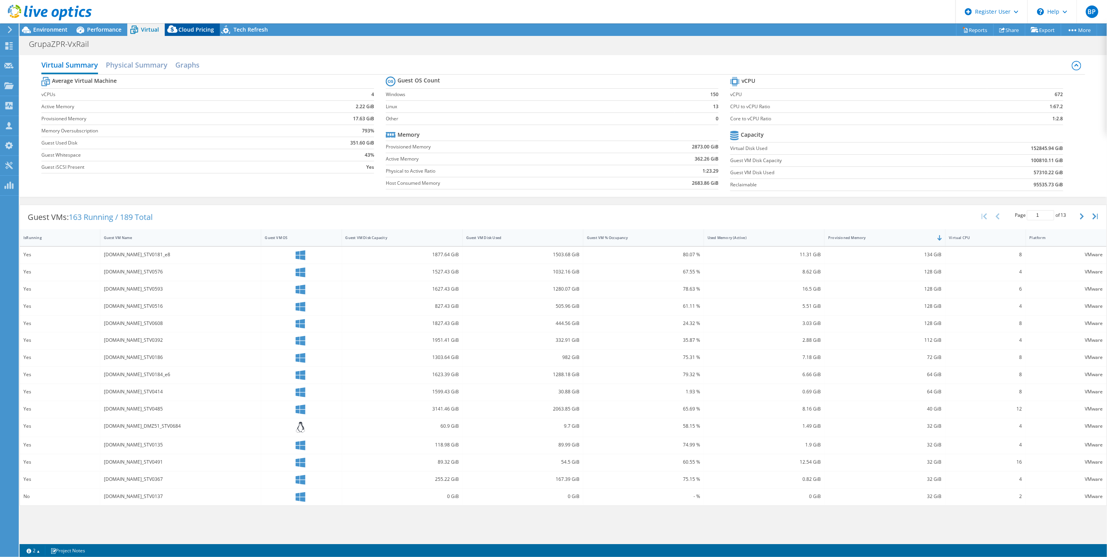
click at [185, 30] on span "Cloud Pricing" at bounding box center [196, 29] width 36 height 7
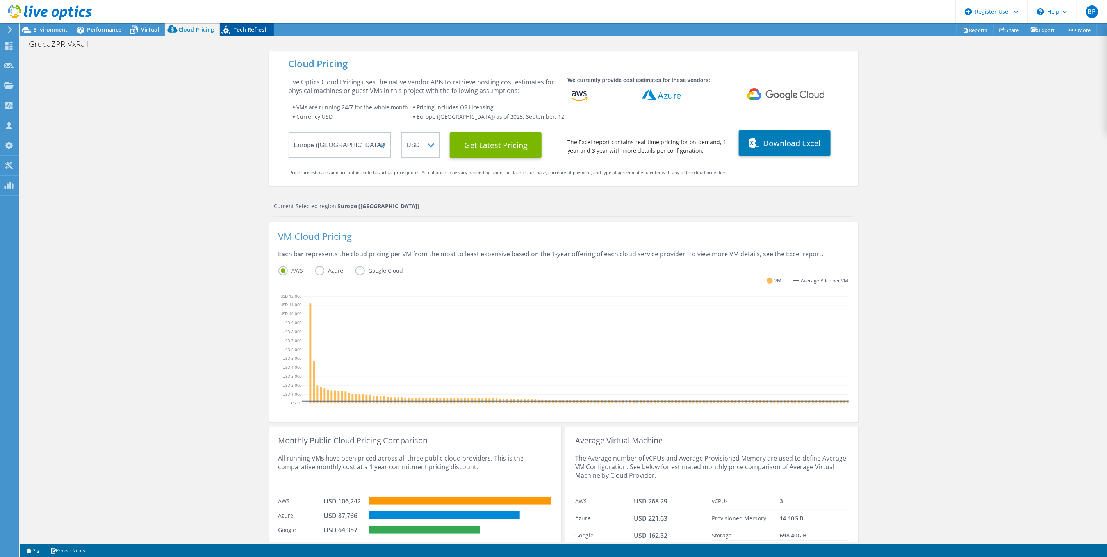
click at [234, 31] on span "Tech Refresh" at bounding box center [251, 29] width 34 height 7
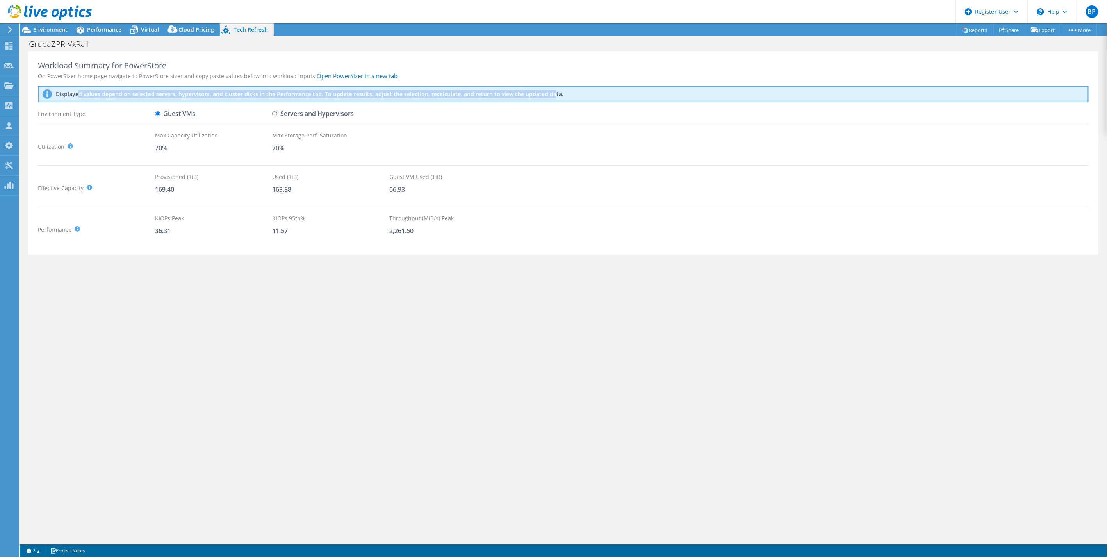
drag, startPoint x: 76, startPoint y: 91, endPoint x: 546, endPoint y: 95, distance: 469.8
click at [427, 95] on p "Displayed values depend on selected servers, hypervisors, and cluster disks in …" at bounding box center [241, 94] width 371 height 7
click at [268, 99] on div "Displayed values depend on selected servers, hypervisors, and cluster disks in …" at bounding box center [563, 94] width 1051 height 16
click at [351, 80] on div "On PowerSizer home page navigate to PowerStore sizer and copy paste values belo…" at bounding box center [563, 76] width 1051 height 8
click at [366, 73] on link "Open PowerSizer in a new tab" at bounding box center [357, 76] width 81 height 8
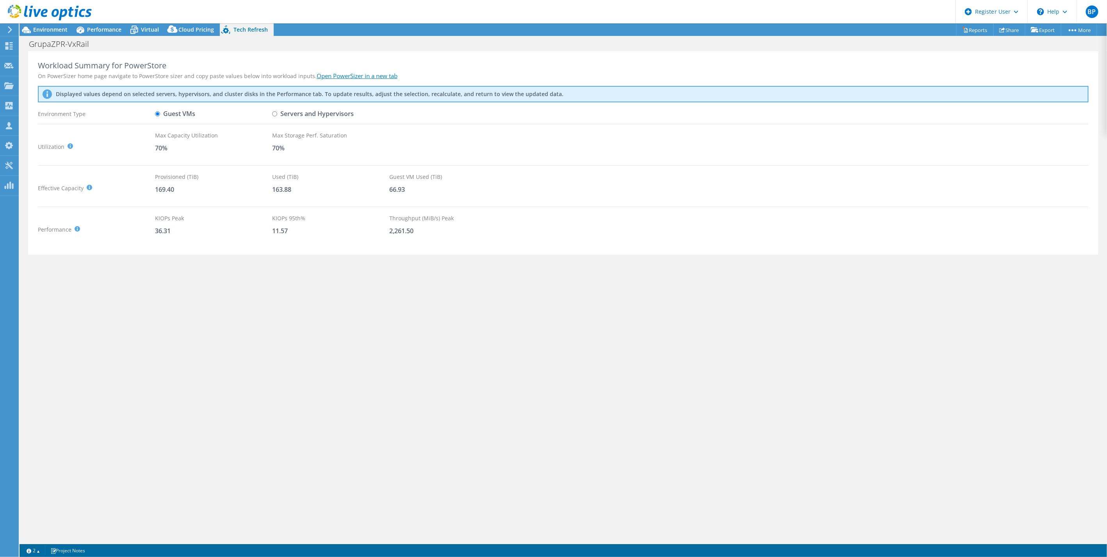
click at [299, 114] on label "Servers and Hypervisors" at bounding box center [313, 114] width 82 height 14
click at [277, 114] on input "Servers and Hypervisors" at bounding box center [274, 113] width 5 height 5
radio input "true"
click at [181, 110] on label "Guest VMs" at bounding box center [175, 114] width 40 height 14
click at [160, 111] on input "Guest VMs" at bounding box center [157, 113] width 5 height 5
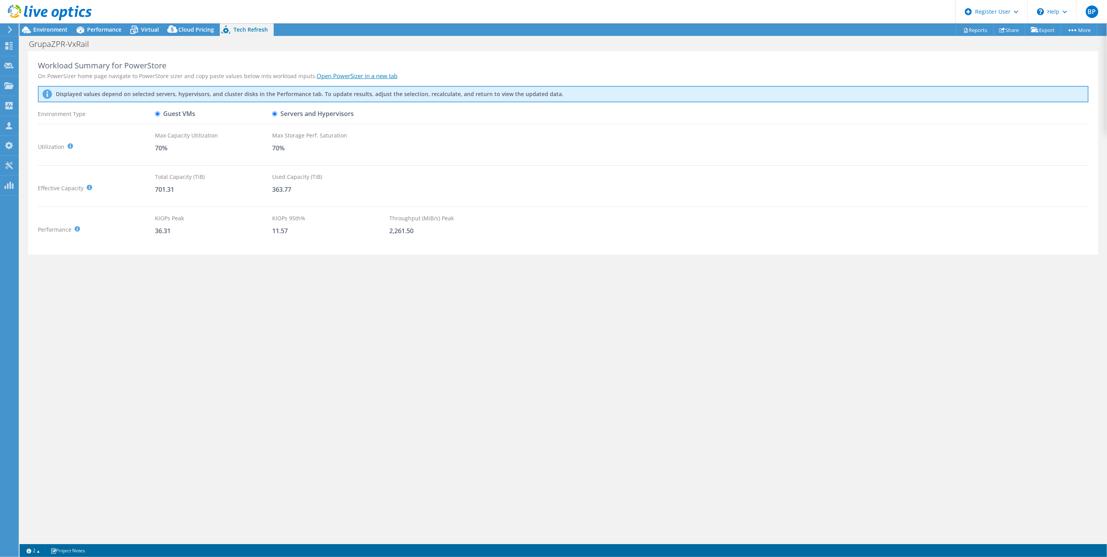
radio input "true"
click at [303, 111] on label "Servers and Hypervisors" at bounding box center [313, 114] width 82 height 14
click at [277, 111] on input "Servers and Hypervisors" at bounding box center [274, 113] width 5 height 5
radio input "true"
click at [169, 113] on label "Guest VMs" at bounding box center [175, 114] width 40 height 14
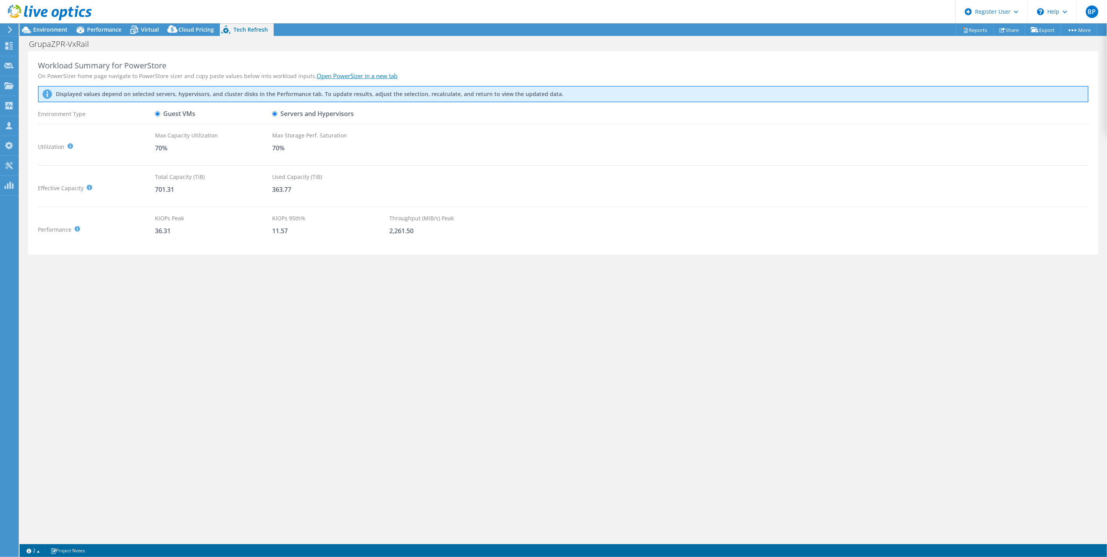
click at [160, 113] on input "Guest VMs" at bounding box center [157, 113] width 5 height 5
radio input "true"
drag, startPoint x: 444, startPoint y: 188, endPoint x: 509, endPoint y: 186, distance: 65.2
click at [509, 186] on div "Effective Capacity Provisioned (TiB) : Total virtual disk size of all VMs on se…" at bounding box center [563, 188] width 1051 height 31
click at [193, 27] on span "Cloud Pricing" at bounding box center [196, 29] width 36 height 7
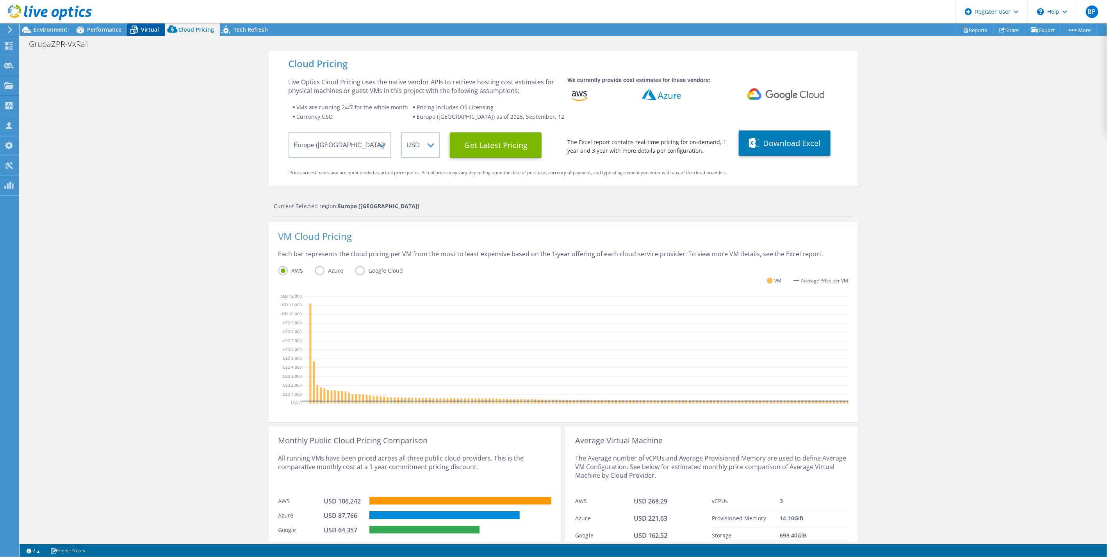
click at [146, 23] on div "BP Dell User Boris Pavlik Boris.Pavlik@Dell.com Dell My Profile Log Out \n Help…" at bounding box center [553, 278] width 1107 height 557
click at [142, 26] on span "Virtual" at bounding box center [150, 29] width 18 height 7
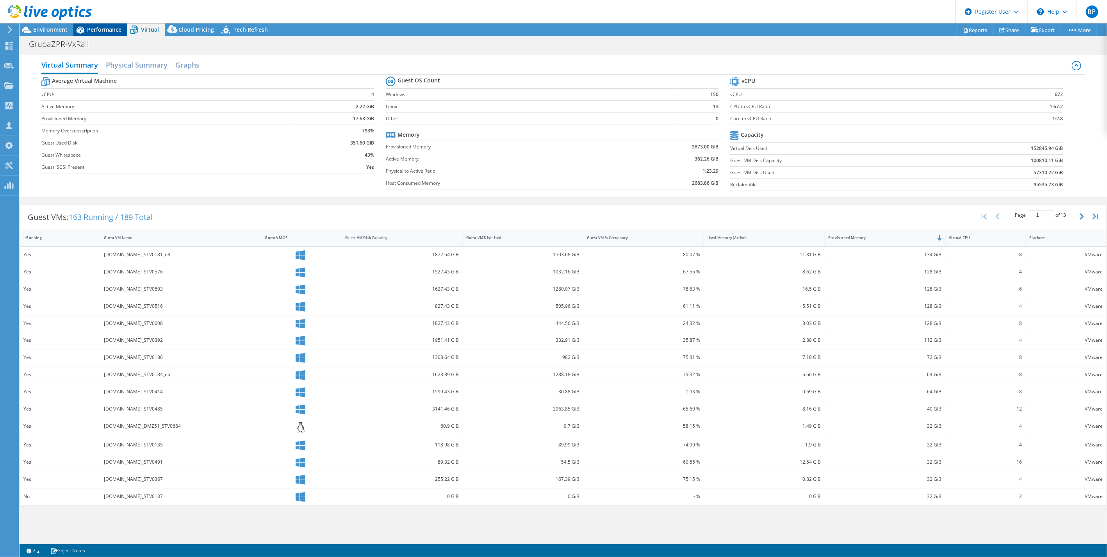
click at [109, 32] on span "Performance" at bounding box center [104, 29] width 34 height 7
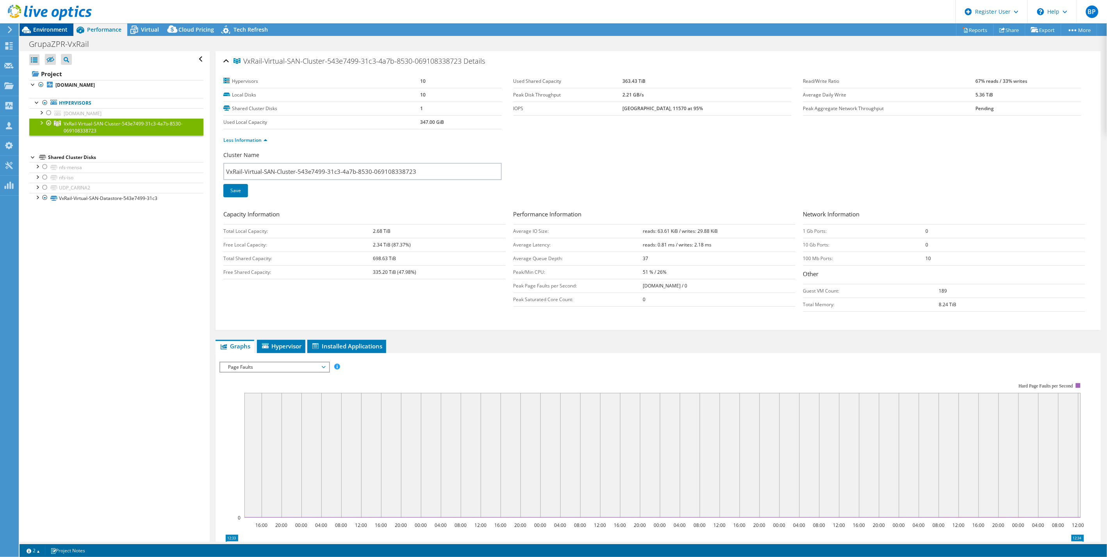
click at [59, 28] on span "Environment" at bounding box center [50, 29] width 34 height 7
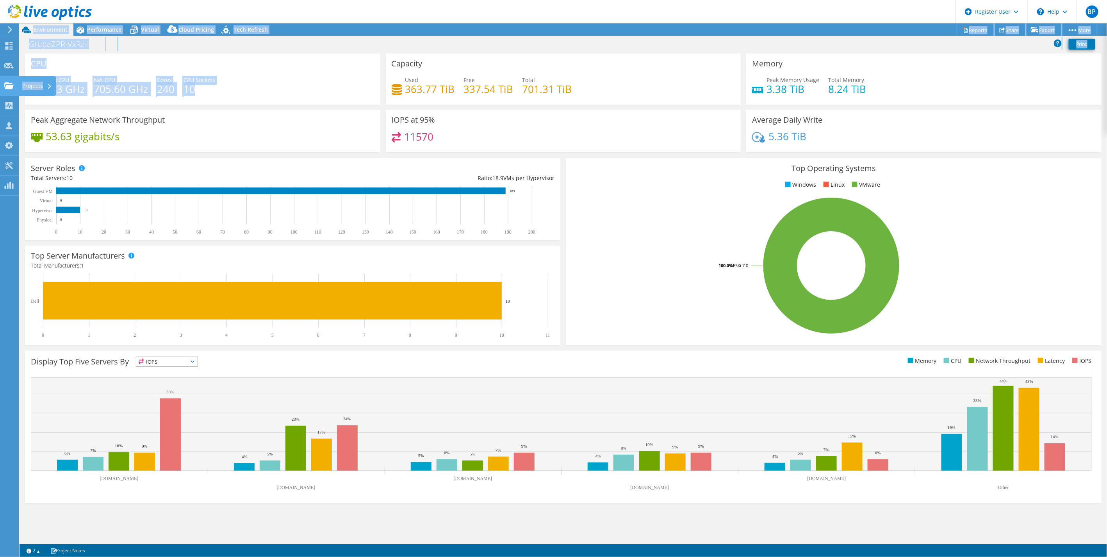
drag, startPoint x: 218, startPoint y: 90, endPoint x: 12, endPoint y: 82, distance: 205.6
click at [12, 82] on div "BP Dell User Boris Pavlik Boris.Pavlik@Dell.com Dell My Profile Log Out \n Help…" at bounding box center [553, 278] width 1107 height 557
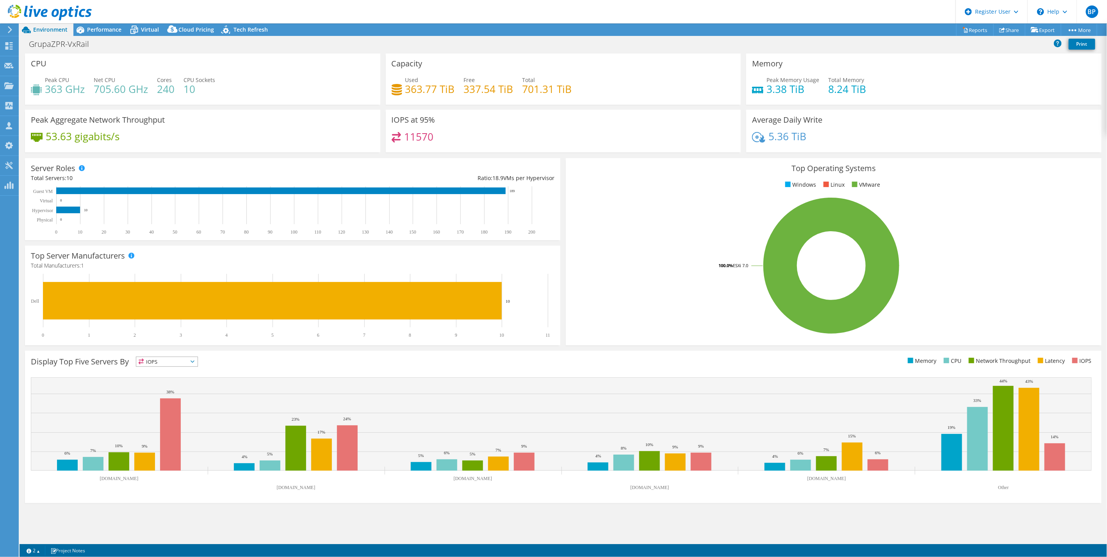
click at [267, 83] on div "Peak CPU 363 GHz Net CPU 705.60 GHz Cores 240 CPU Sockets 10" at bounding box center [203, 88] width 344 height 25
drag, startPoint x: 205, startPoint y: 93, endPoint x: 44, endPoint y: 81, distance: 161.7
click at [44, 81] on div "Peak CPU 363 GHz Net CPU 705.60 GHz Cores 240 CPU Sockets 10" at bounding box center [203, 88] width 344 height 25
click at [251, 105] on div "CPU Peak CPU 363 GHz Net CPU 705.60 GHz Cores 240 CPU Sockets 10" at bounding box center [202, 81] width 361 height 56
click at [100, 26] on span "Performance" at bounding box center [104, 29] width 34 height 7
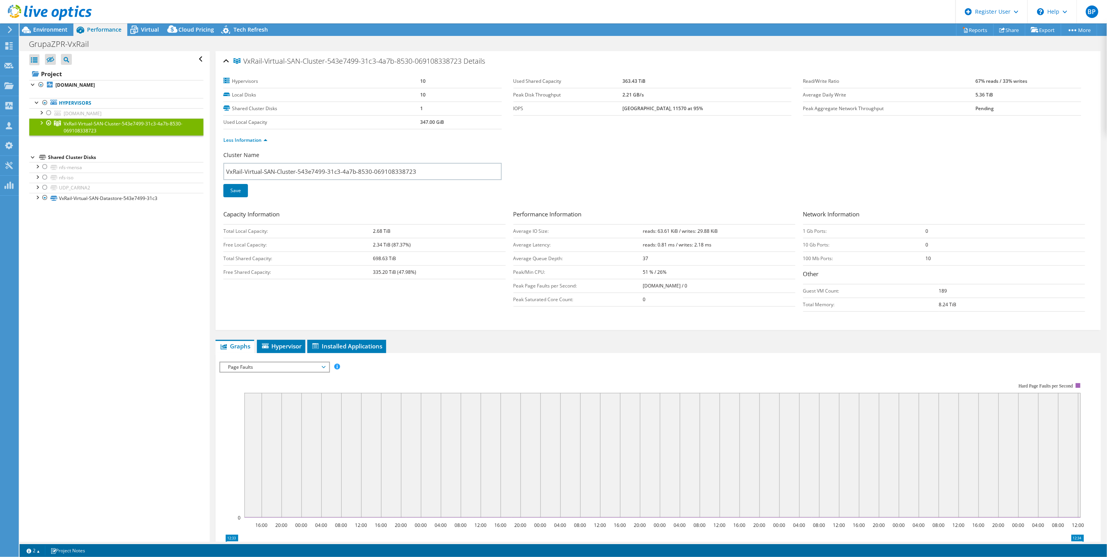
click at [40, 120] on div at bounding box center [41, 122] width 8 height 8
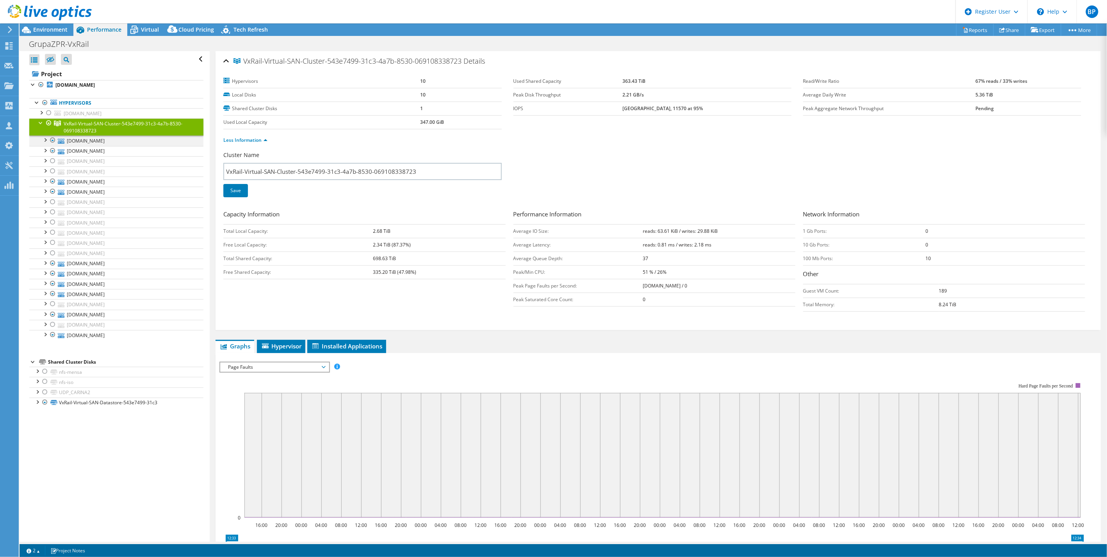
click at [52, 141] on div at bounding box center [53, 140] width 8 height 9
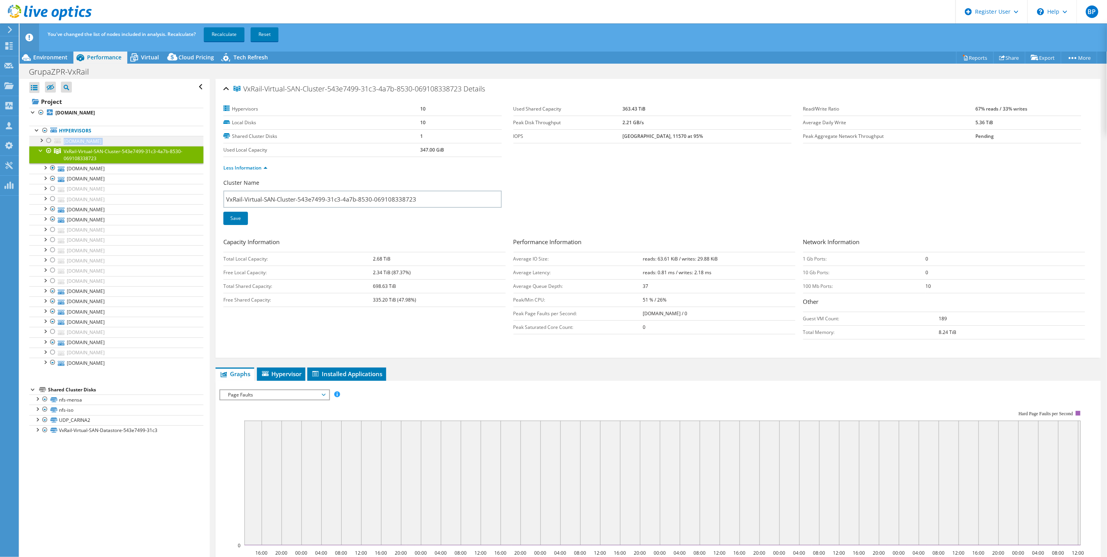
click at [52, 141] on ul "vsan-witness.grupazpr.pl Local VMware Disk (mpx.vmhba0:C0:T2:L0) Local VMware D…" at bounding box center [116, 252] width 174 height 232
drag, startPoint x: 52, startPoint y: 141, endPoint x: 49, endPoint y: 151, distance: 10.0
click at [49, 151] on div at bounding box center [49, 150] width 8 height 9
click at [50, 150] on div at bounding box center [49, 150] width 8 height 9
click at [52, 189] on div at bounding box center [53, 188] width 8 height 9
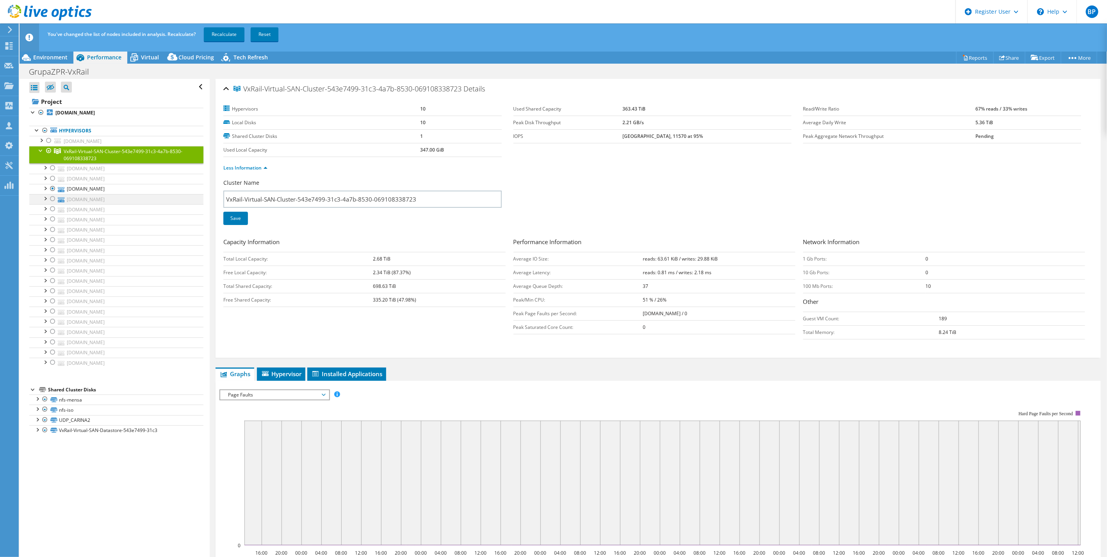
click at [51, 200] on div at bounding box center [53, 198] width 8 height 9
drag, startPoint x: 50, startPoint y: 228, endPoint x: 48, endPoint y: 240, distance: 12.3
click at [50, 228] on div at bounding box center [53, 229] width 8 height 9
click at [51, 239] on div at bounding box center [53, 239] width 8 height 9
click at [52, 250] on div at bounding box center [53, 249] width 8 height 9
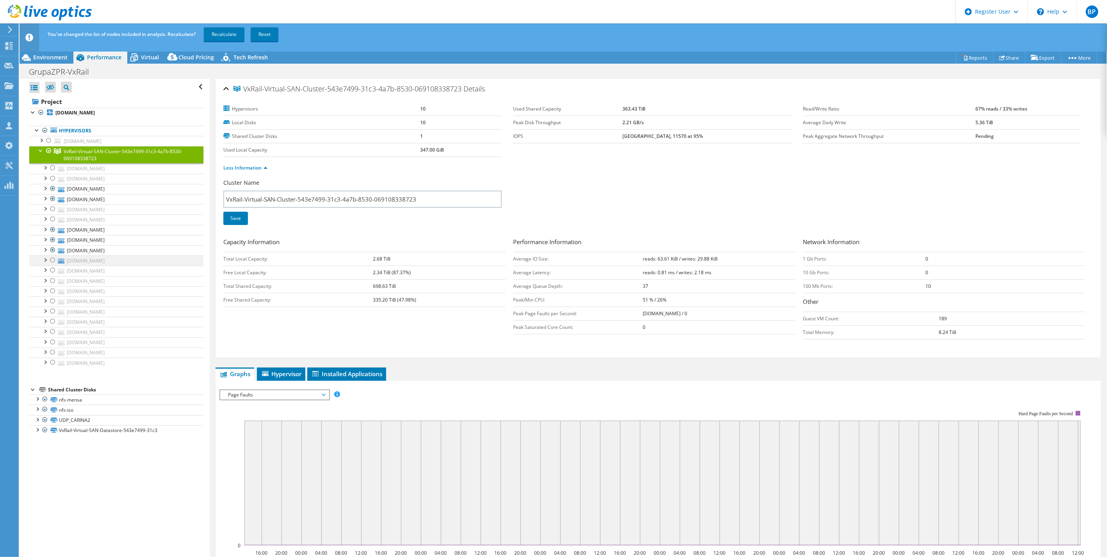
click at [52, 262] on div at bounding box center [53, 259] width 8 height 9
click at [52, 270] on div at bounding box center [53, 270] width 8 height 9
click at [53, 283] on div at bounding box center [53, 280] width 8 height 9
click at [53, 332] on div at bounding box center [53, 331] width 8 height 9
click at [55, 350] on div at bounding box center [53, 352] width 8 height 9
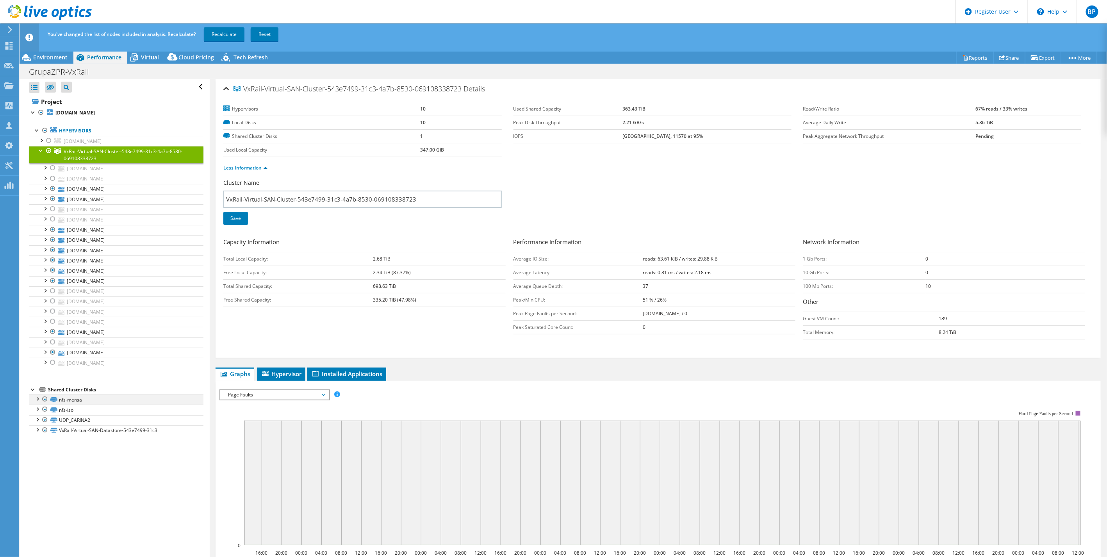
click at [46, 399] on div at bounding box center [45, 398] width 8 height 9
click at [44, 401] on div at bounding box center [45, 398] width 8 height 9
click at [45, 411] on div at bounding box center [45, 409] width 8 height 9
click at [45, 410] on div at bounding box center [45, 409] width 8 height 9
click at [43, 423] on div at bounding box center [45, 419] width 8 height 9
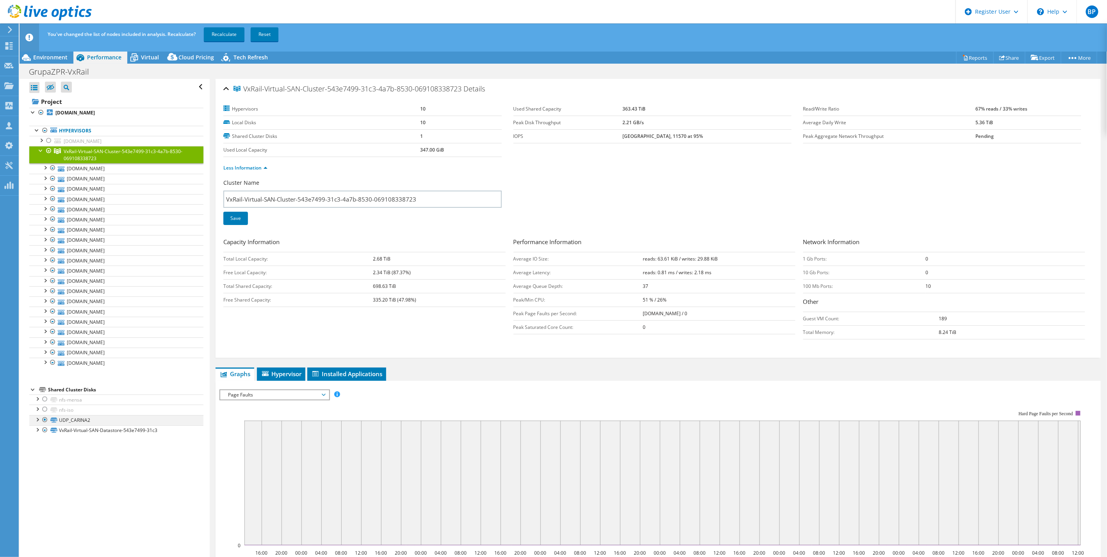
click at [46, 419] on div at bounding box center [45, 419] width 8 height 9
click at [225, 33] on link "Recalculate" at bounding box center [224, 34] width 41 height 14
